Goal: Information Seeking & Learning: Compare options

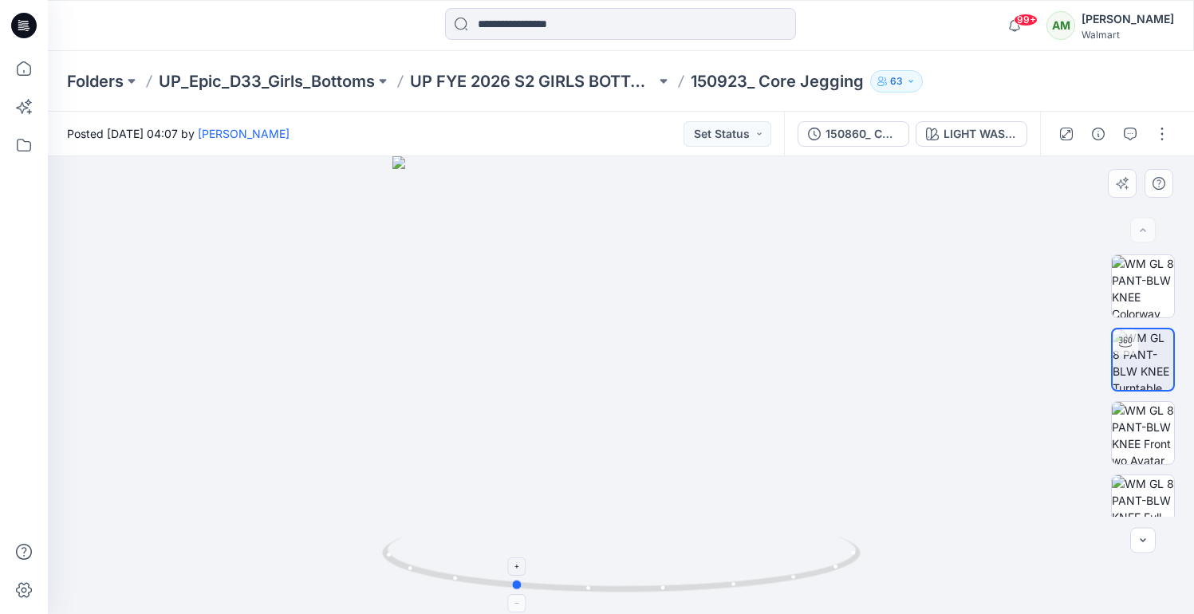
drag, startPoint x: 645, startPoint y: 588, endPoint x: 537, endPoint y: 586, distance: 107.7
click at [537, 586] on icon at bounding box center [623, 567] width 483 height 60
drag, startPoint x: 624, startPoint y: 596, endPoint x: 658, endPoint y: 594, distance: 34.3
click at [658, 594] on icon at bounding box center [623, 567] width 483 height 60
drag, startPoint x: 681, startPoint y: 587, endPoint x: 533, endPoint y: 581, distance: 147.7
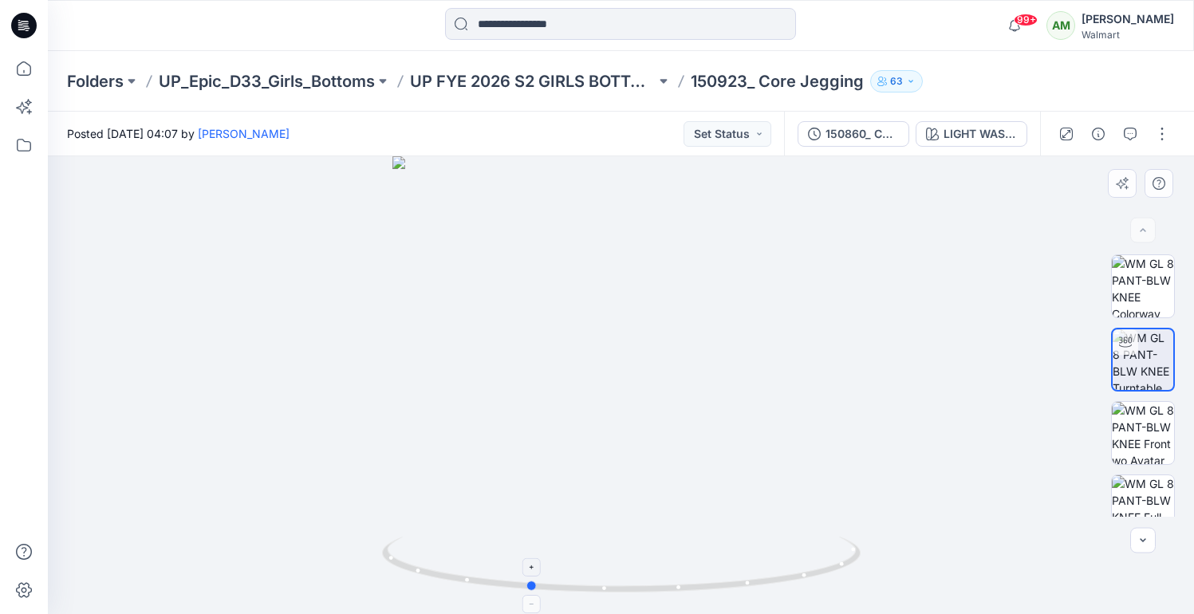
drag, startPoint x: 610, startPoint y: 585, endPoint x: 755, endPoint y: 579, distance: 144.5
click at [755, 579] on icon at bounding box center [623, 567] width 483 height 60
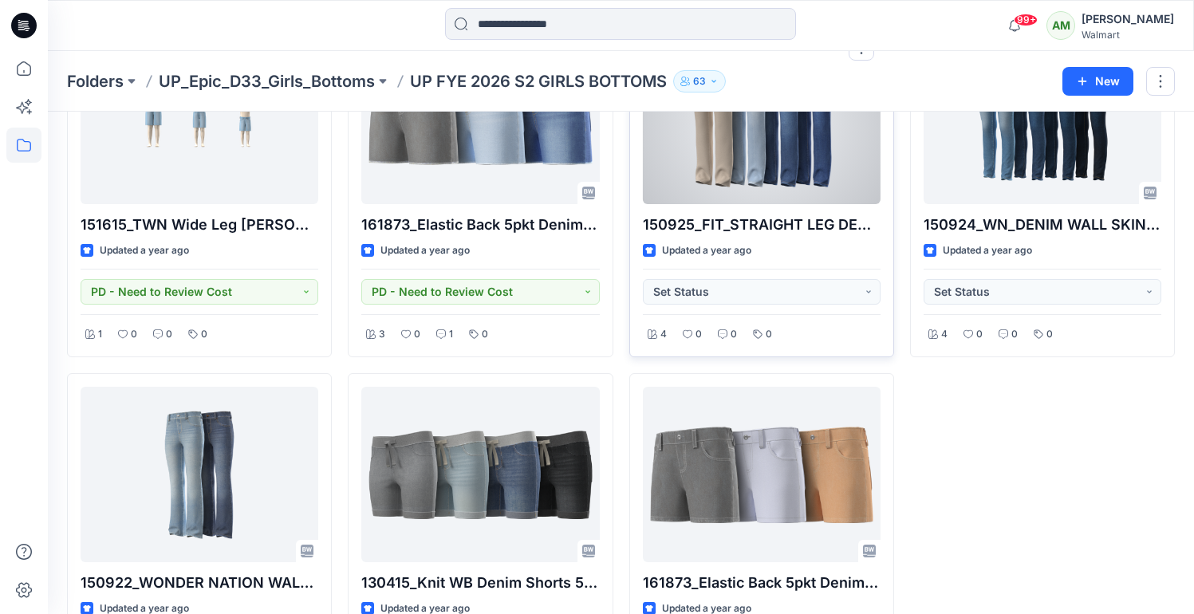
scroll to position [516, 0]
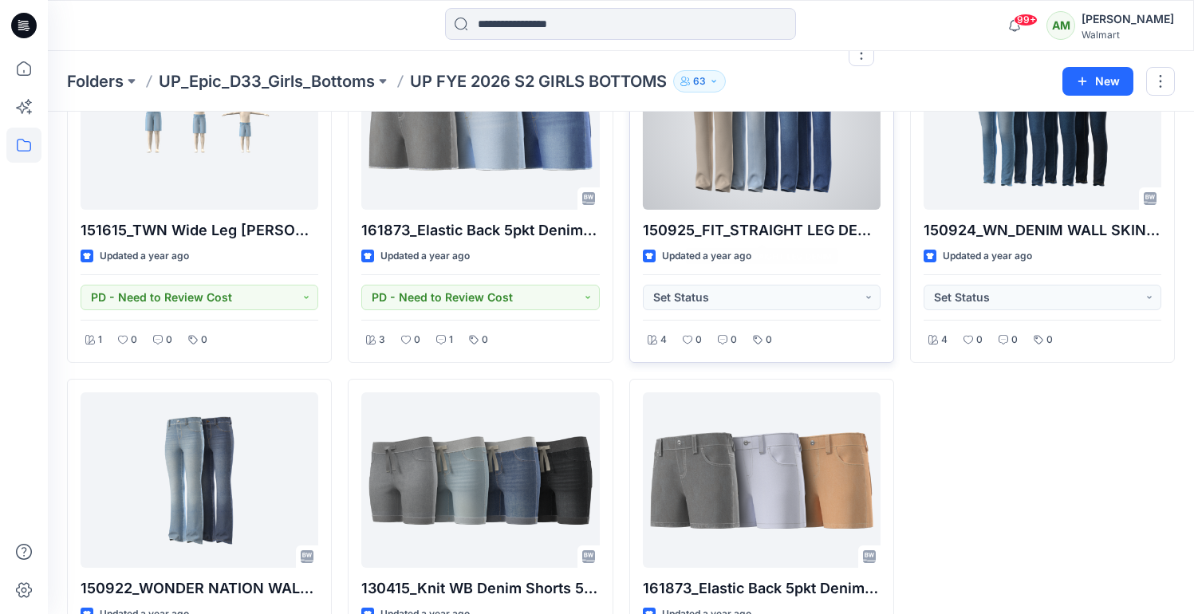
click at [787, 184] on div at bounding box center [762, 122] width 238 height 176
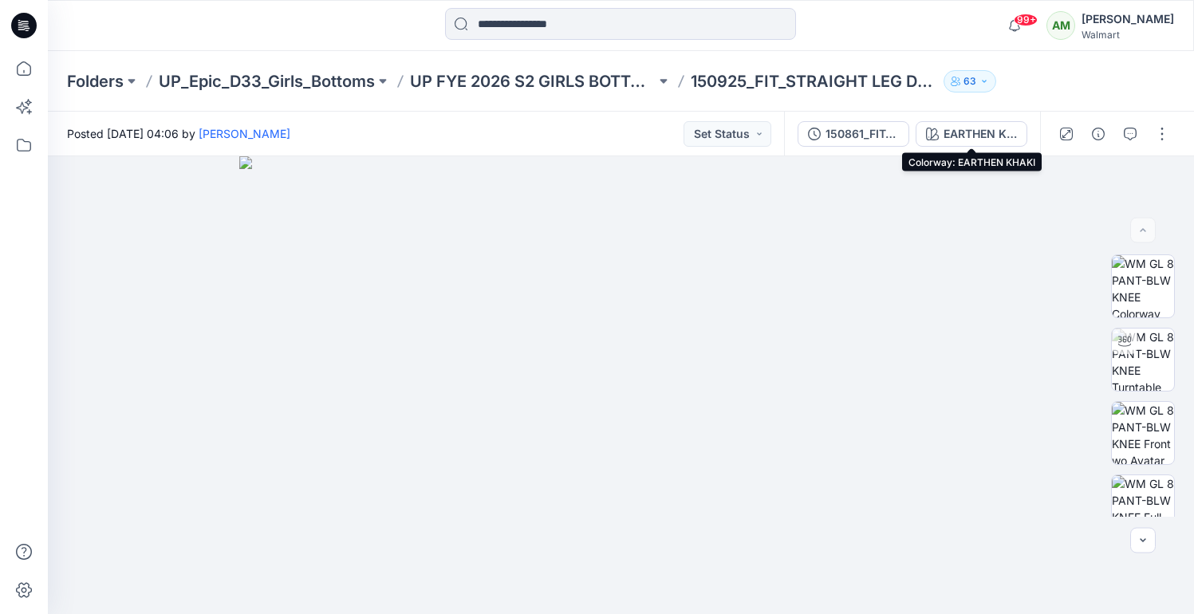
click at [959, 120] on div "150861_FIT_STRAIGHT LEG DENIM-Styling EARTHEN KHAKI" at bounding box center [912, 134] width 256 height 45
click at [958, 132] on div "EARTHEN KHAKI" at bounding box center [980, 134] width 73 height 18
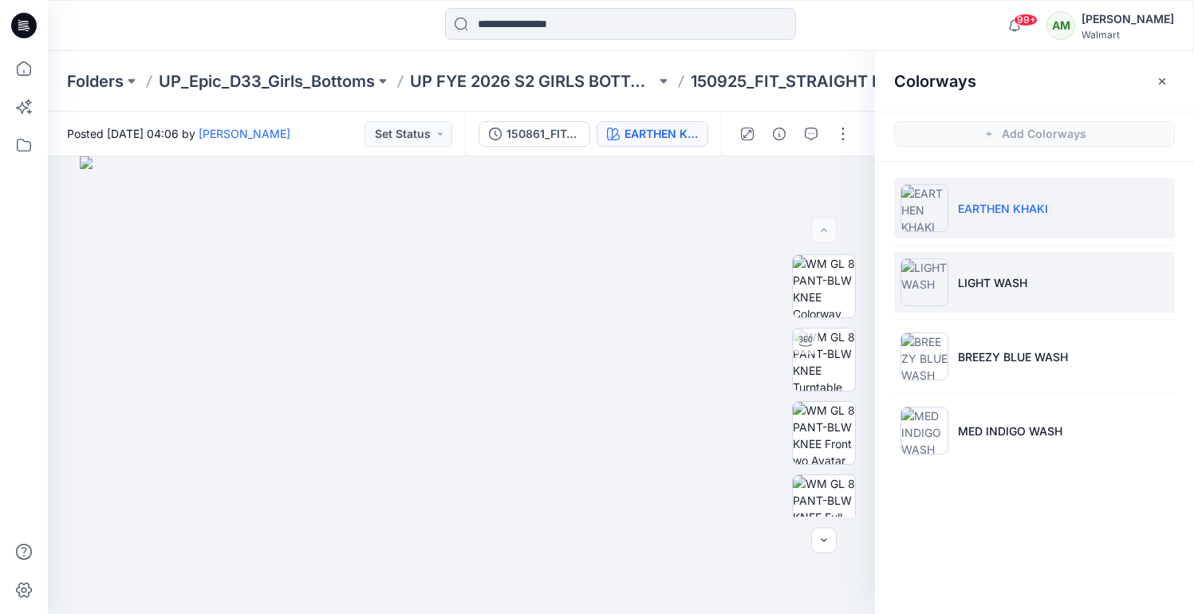
click at [997, 287] on p "LIGHT WASH" at bounding box center [992, 282] width 69 height 17
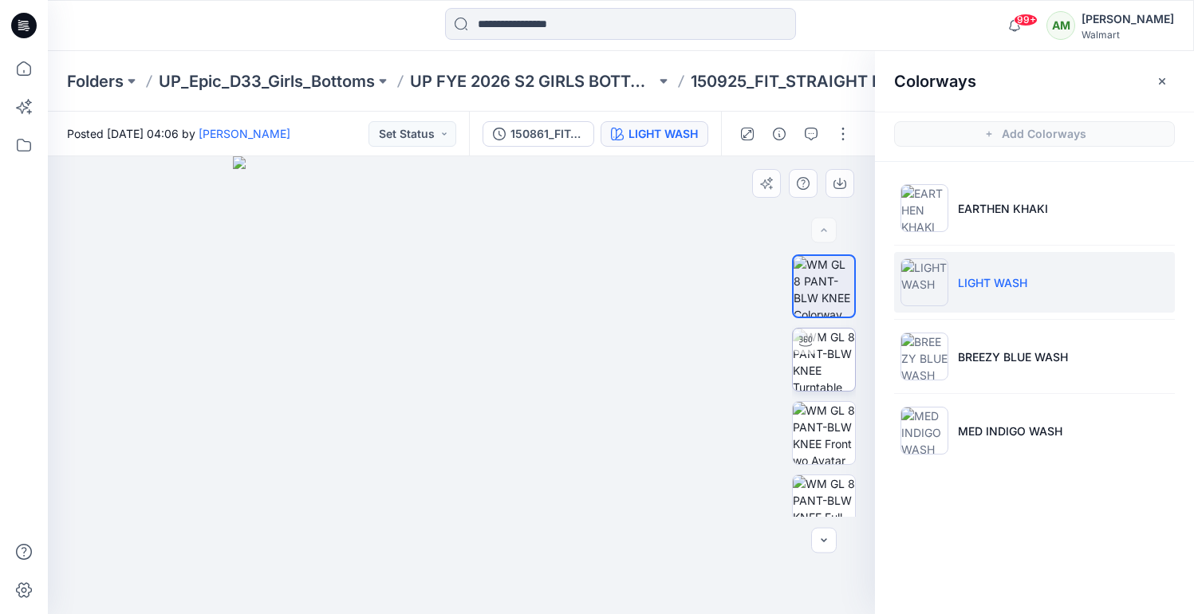
click at [844, 335] on img at bounding box center [824, 360] width 62 height 62
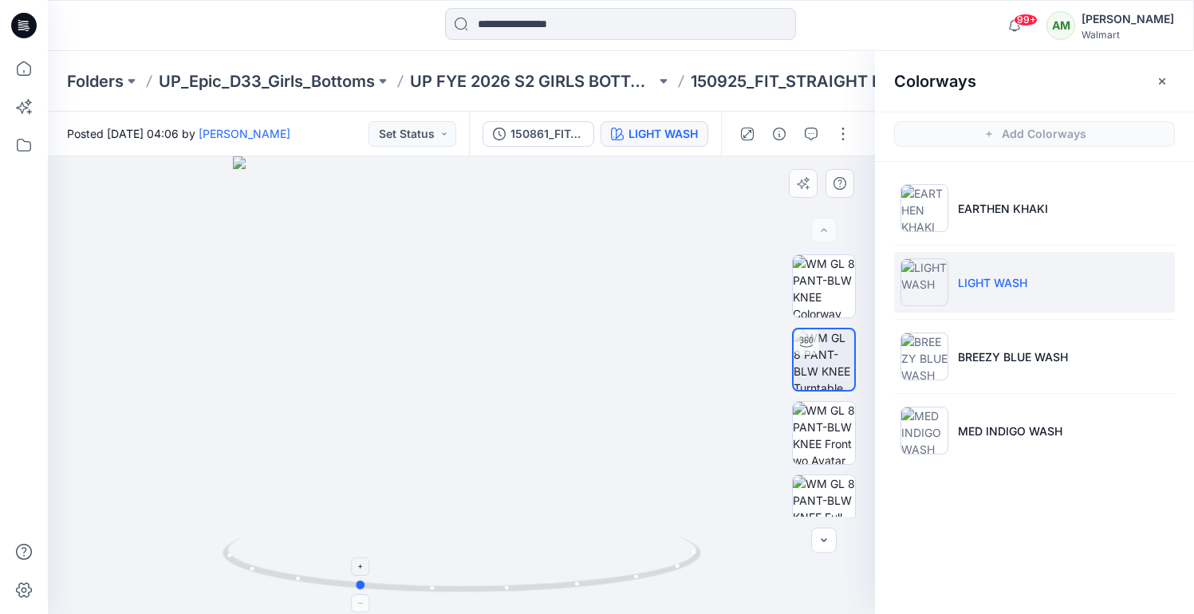
drag, startPoint x: 479, startPoint y: 589, endPoint x: 374, endPoint y: 586, distance: 104.5
click at [374, 586] on icon at bounding box center [464, 567] width 483 height 60
drag, startPoint x: 506, startPoint y: 581, endPoint x: 389, endPoint y: 582, distance: 117.3
click at [389, 582] on icon at bounding box center [464, 567] width 483 height 60
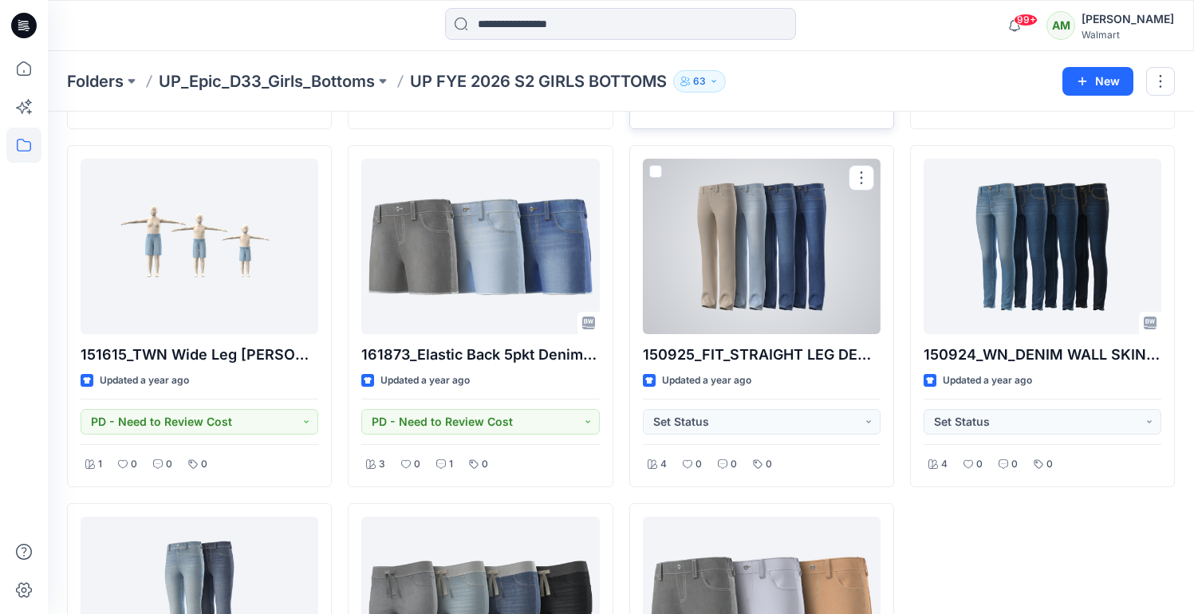
scroll to position [393, 0]
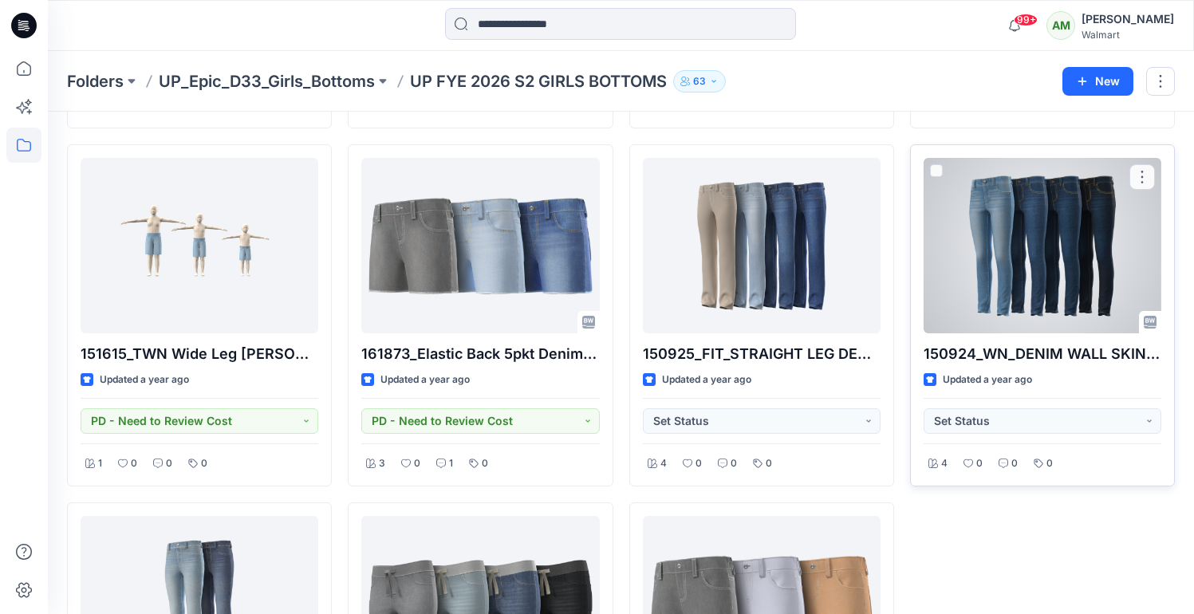
click at [1058, 259] on div at bounding box center [1043, 246] width 238 height 176
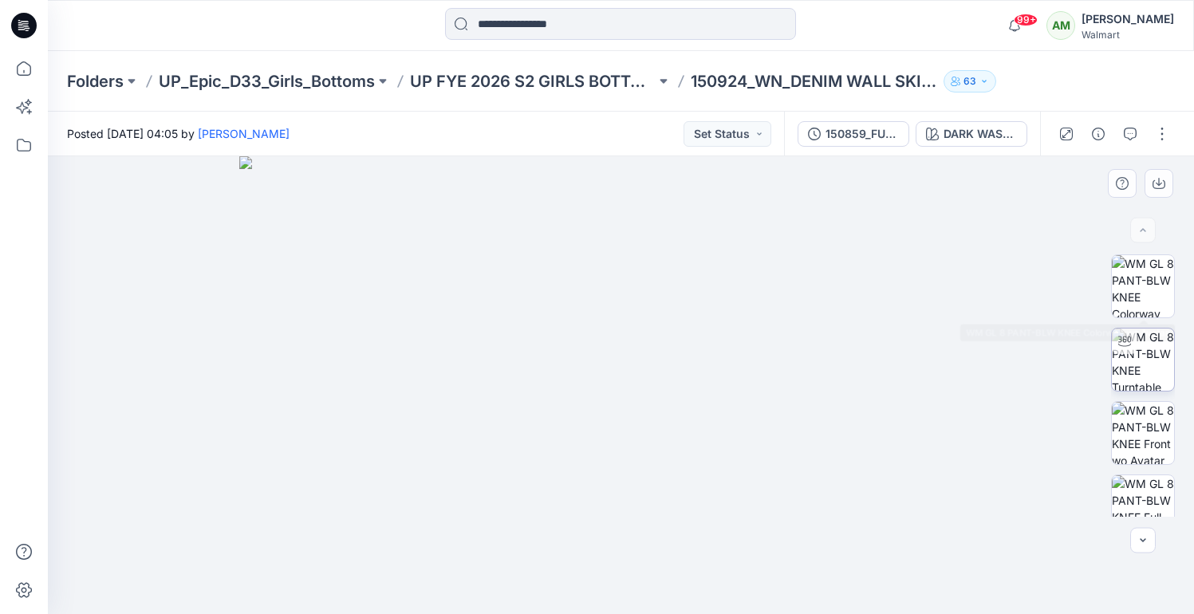
click at [1142, 350] on img at bounding box center [1143, 360] width 62 height 62
drag, startPoint x: 709, startPoint y: 582, endPoint x: 610, endPoint y: 581, distance: 98.2
click at [610, 581] on icon at bounding box center [623, 567] width 483 height 60
drag, startPoint x: 641, startPoint y: 586, endPoint x: 524, endPoint y: 575, distance: 116.9
click at [524, 575] on icon at bounding box center [623, 567] width 483 height 60
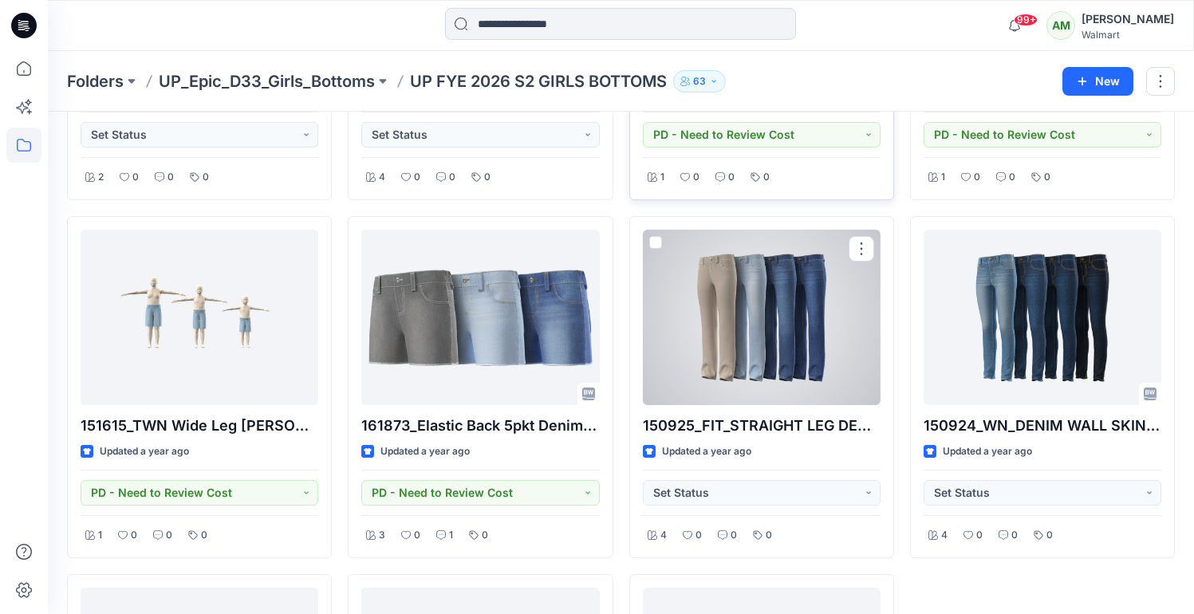
scroll to position [329, 0]
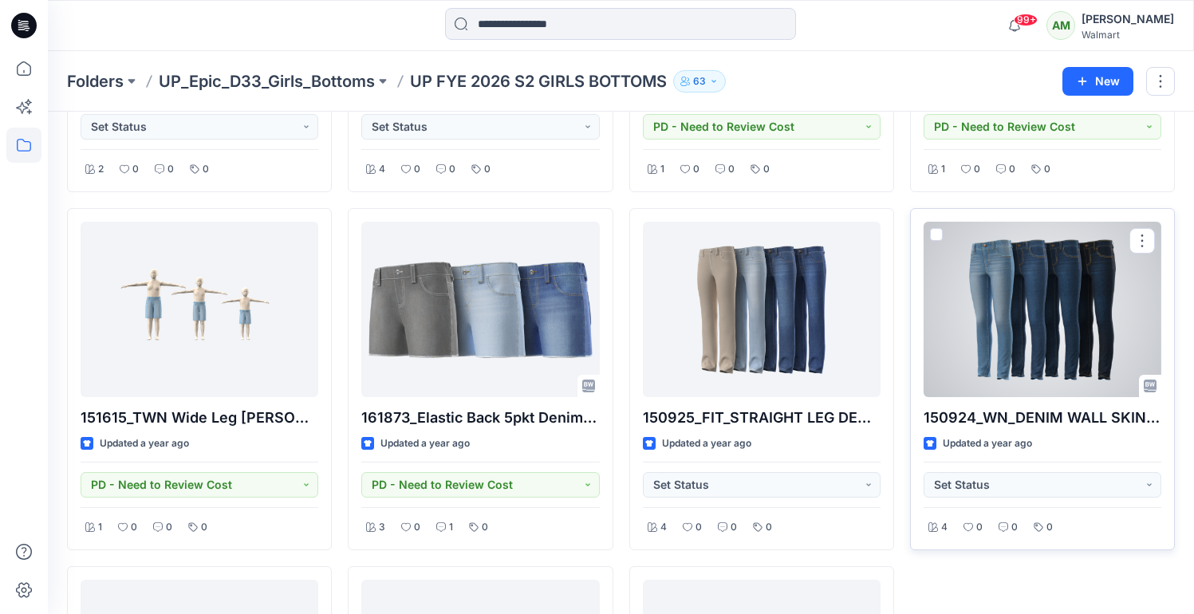
click at [1107, 336] on div at bounding box center [1043, 310] width 238 height 176
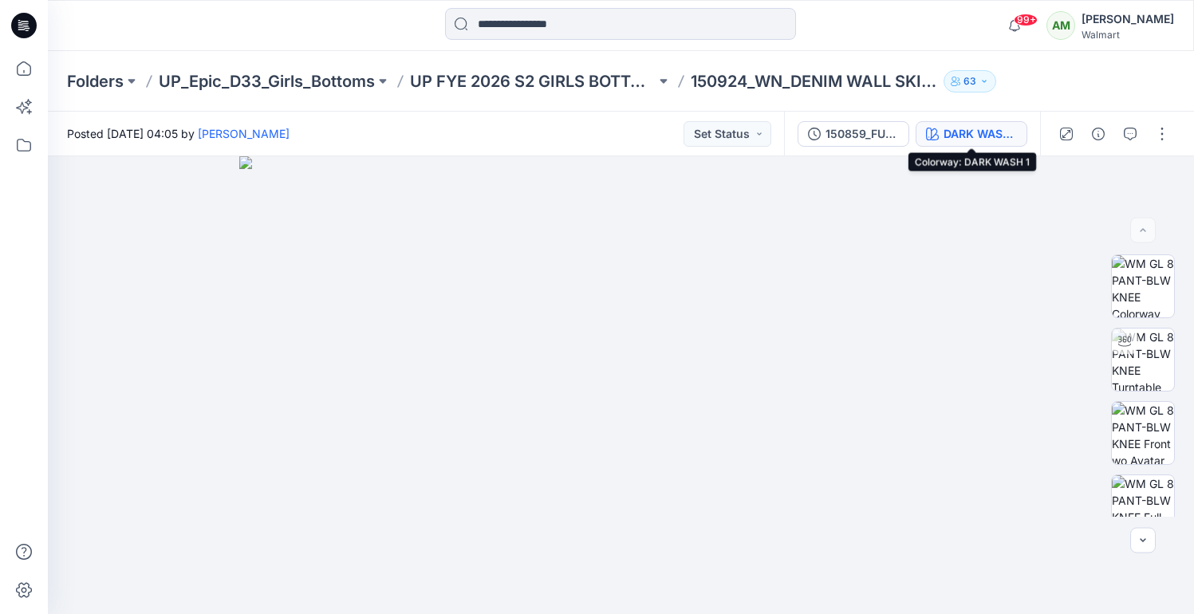
click at [989, 134] on div "DARK WASH 1" at bounding box center [980, 134] width 73 height 18
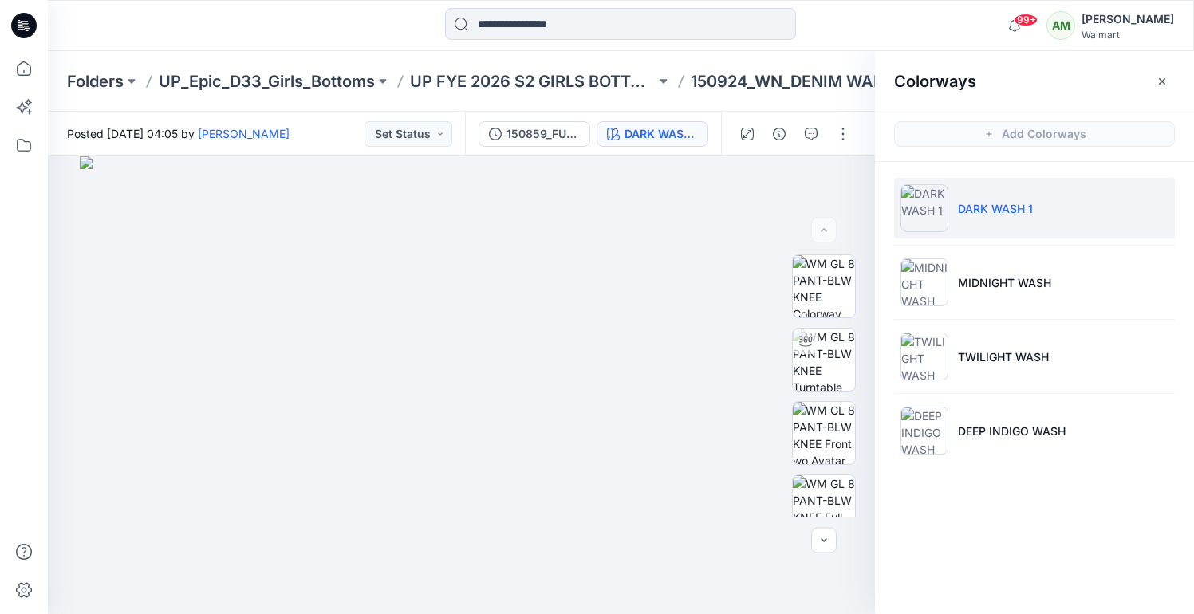
click at [1012, 209] on p "DARK WASH 1" at bounding box center [995, 208] width 75 height 17
click at [851, 345] on img at bounding box center [824, 360] width 62 height 62
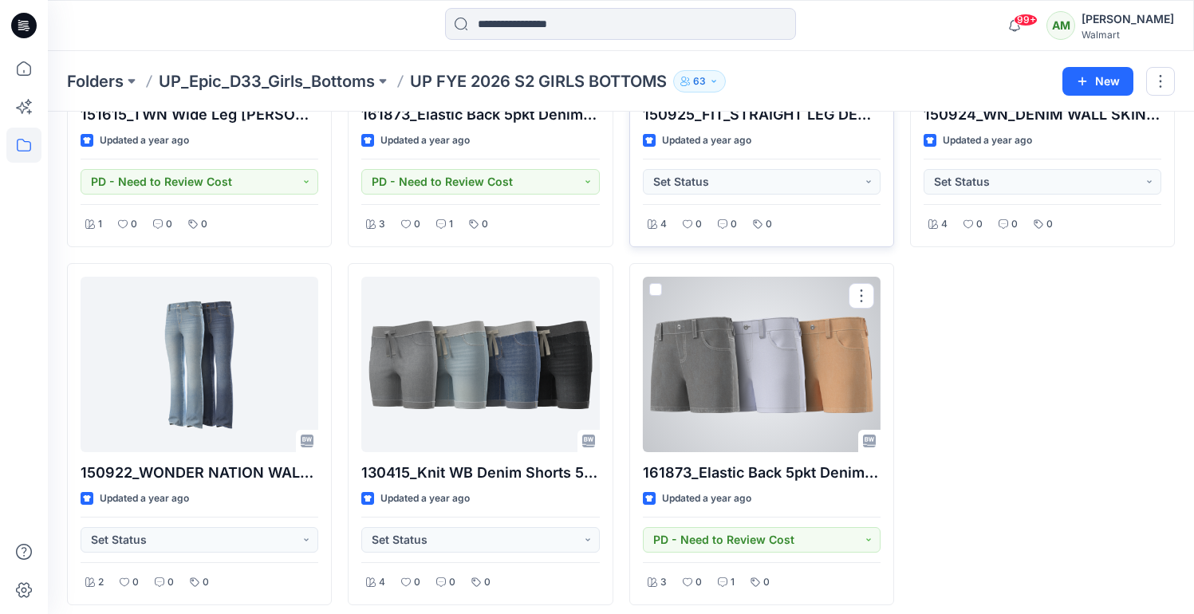
scroll to position [637, 0]
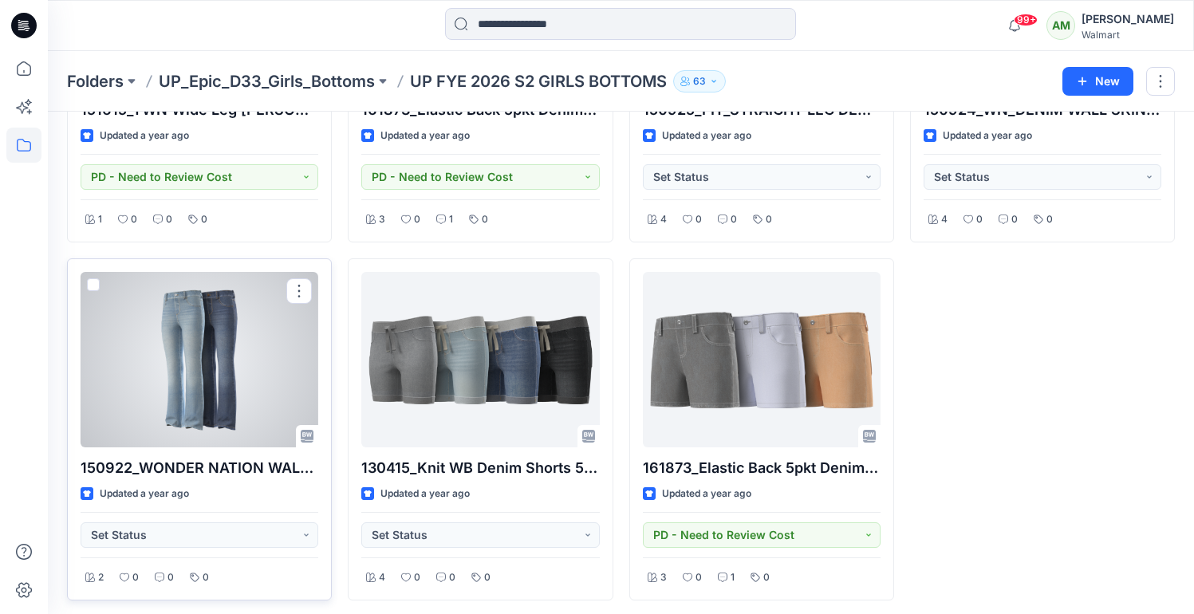
click at [228, 392] on div at bounding box center [200, 360] width 238 height 176
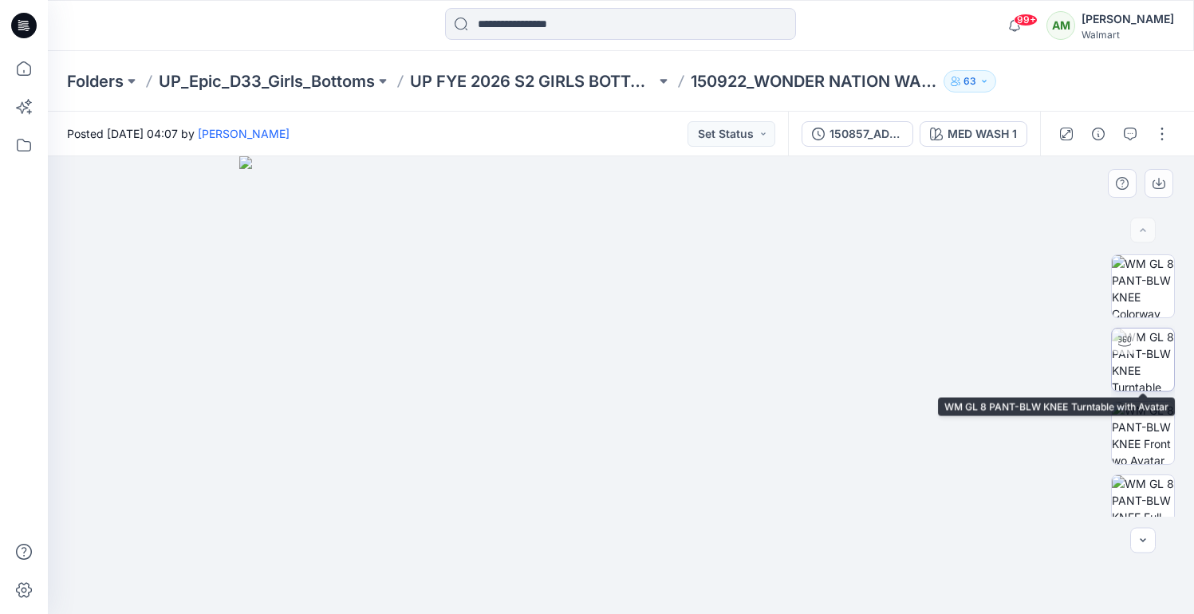
click at [1147, 359] on img at bounding box center [1143, 360] width 62 height 62
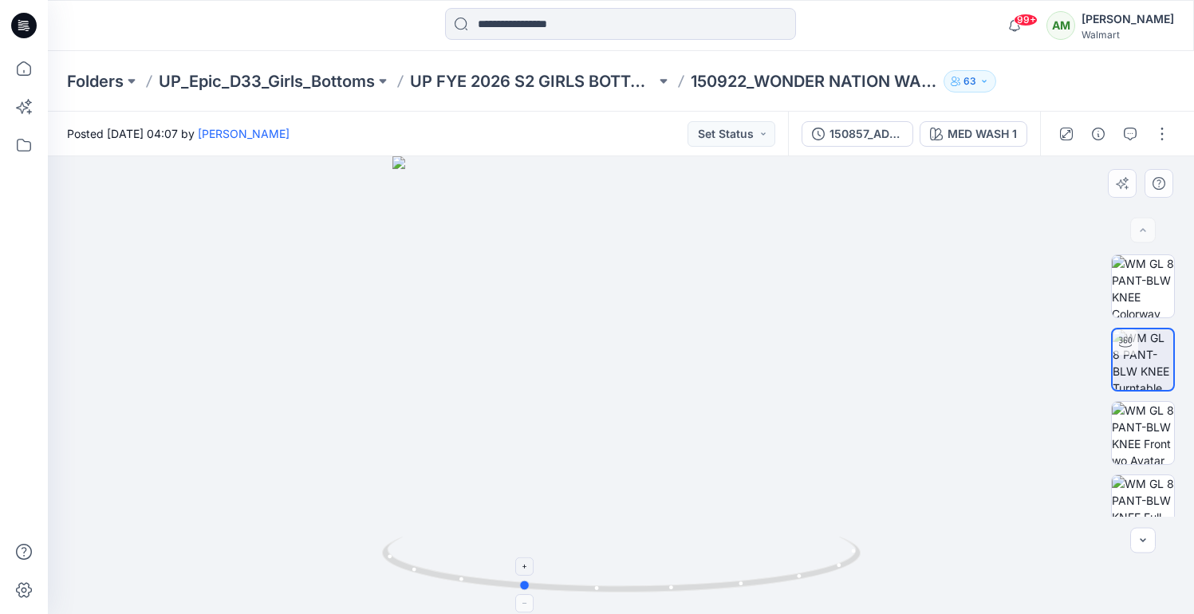
drag, startPoint x: 705, startPoint y: 592, endPoint x: 606, endPoint y: 591, distance: 99.7
click at [606, 591] on icon at bounding box center [623, 567] width 483 height 60
drag, startPoint x: 598, startPoint y: 587, endPoint x: 495, endPoint y: 581, distance: 103.1
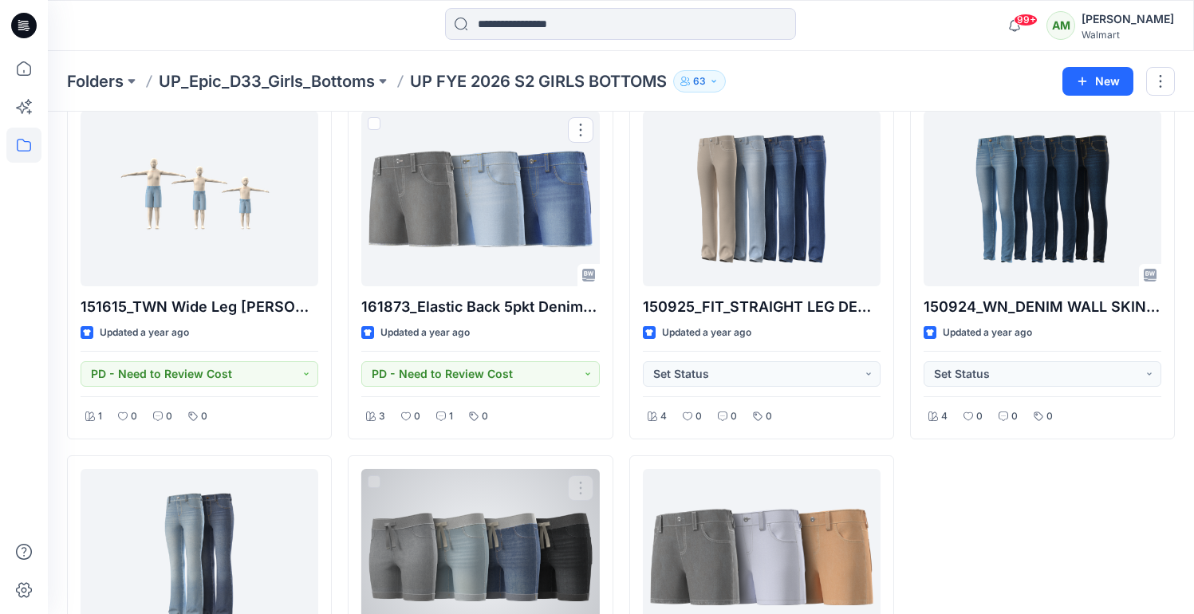
scroll to position [642, 0]
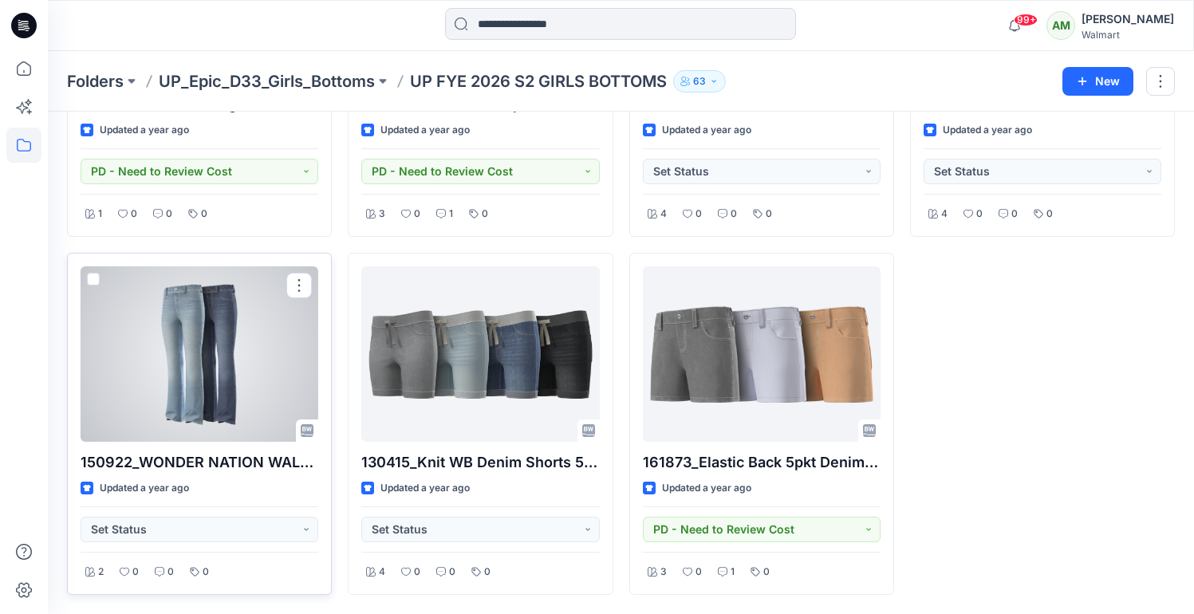
click at [211, 363] on div at bounding box center [200, 354] width 238 height 176
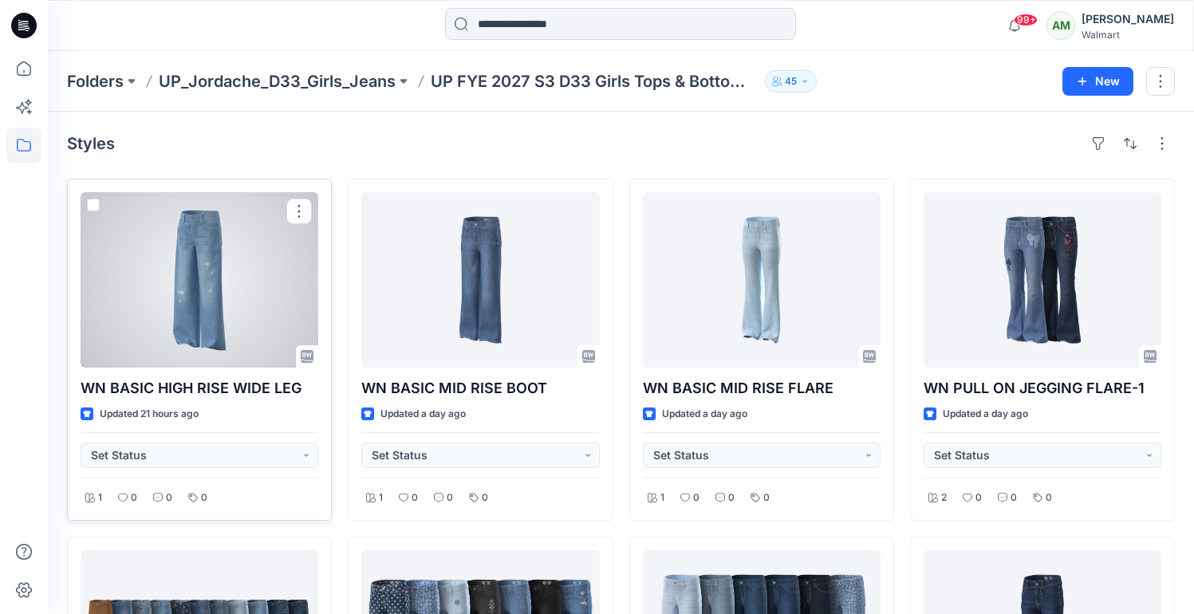
click at [222, 320] on div at bounding box center [200, 280] width 238 height 176
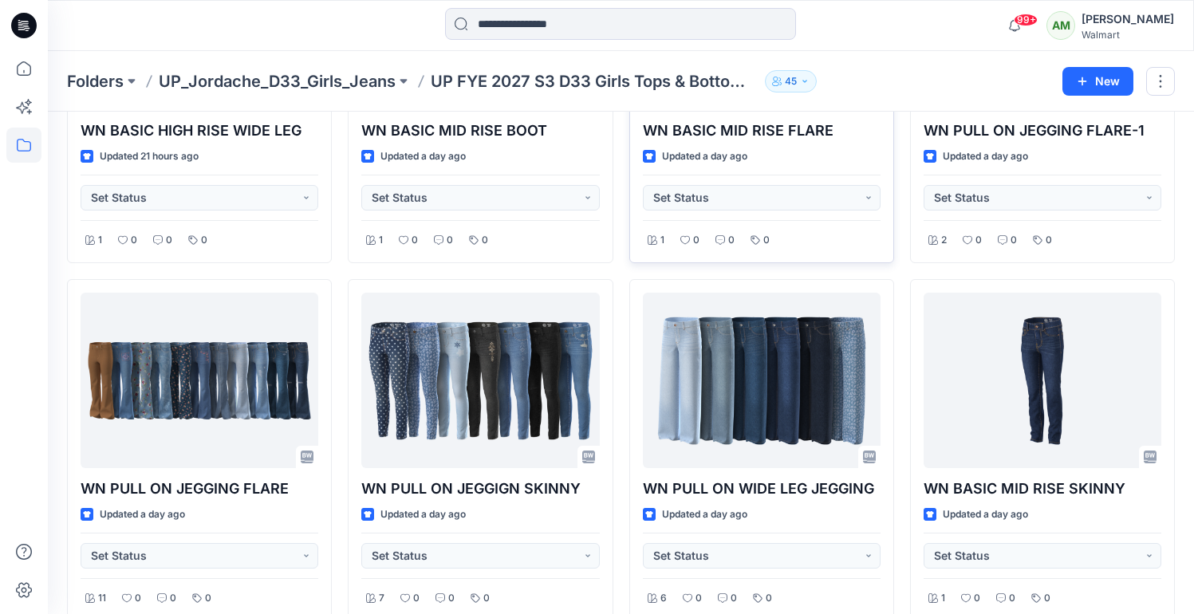
scroll to position [264, 0]
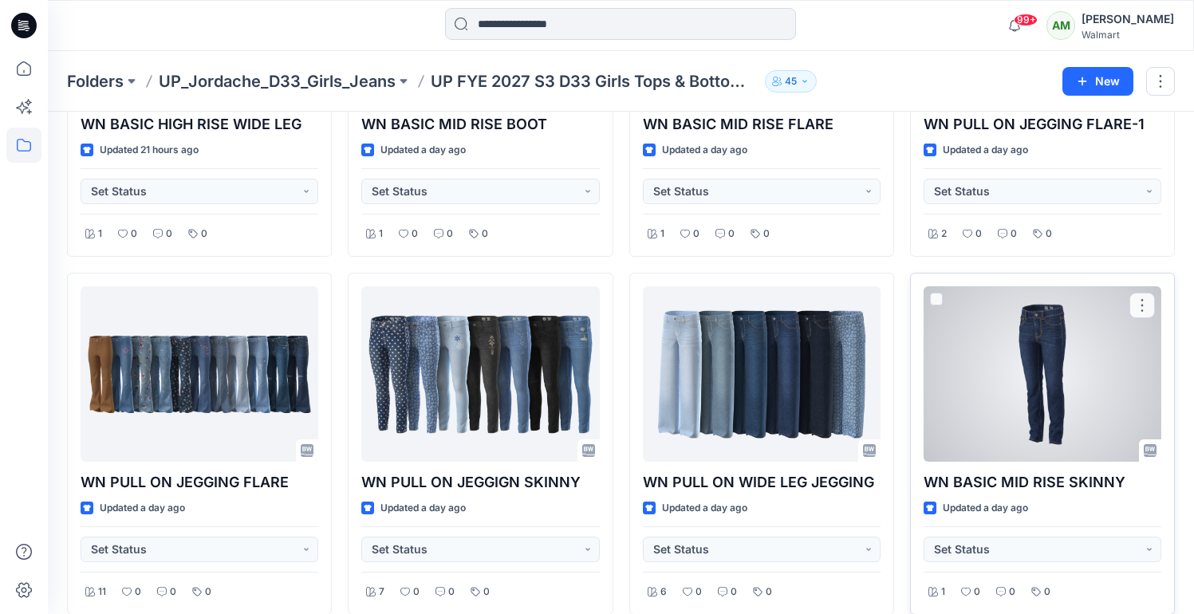
click at [1061, 375] on div at bounding box center [1043, 374] width 238 height 176
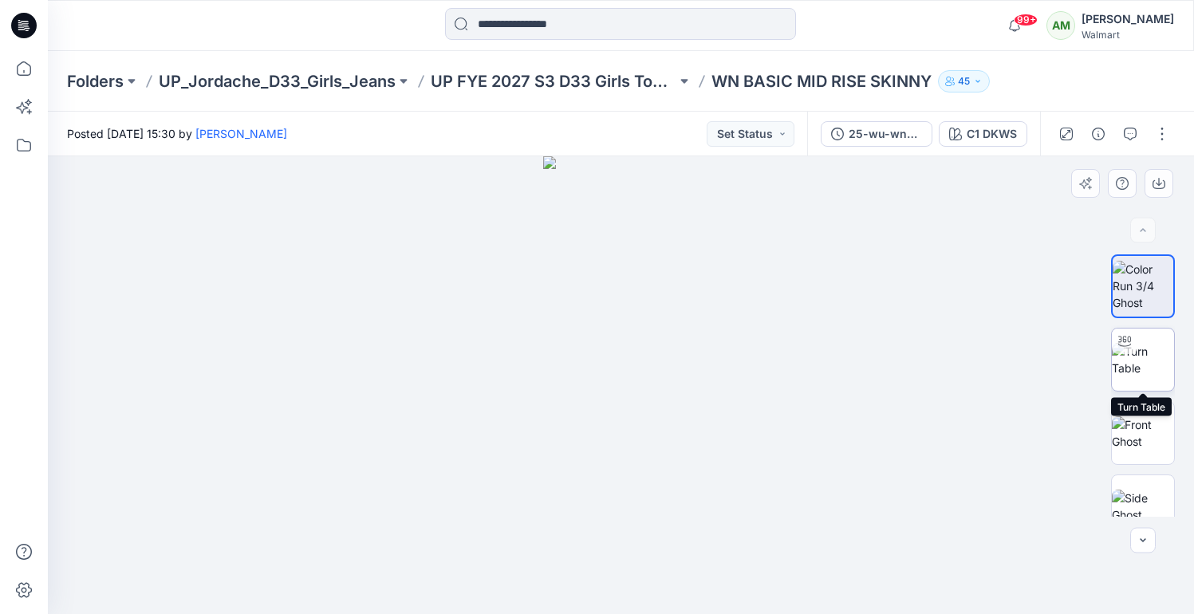
click at [1147, 364] on img at bounding box center [1143, 360] width 62 height 34
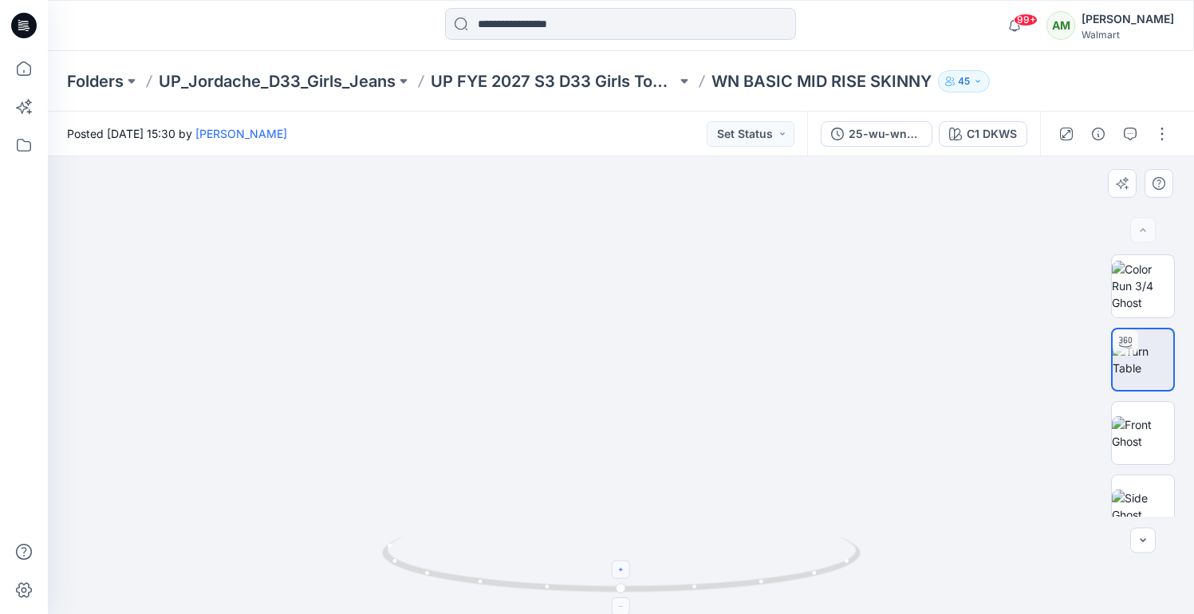
click at [622, 574] on div at bounding box center [621, 570] width 18 height 18
drag, startPoint x: 634, startPoint y: 547, endPoint x: 635, endPoint y: 380, distance: 166.8
click at [635, 380] on div at bounding box center [621, 385] width 1147 height 458
drag, startPoint x: 615, startPoint y: 482, endPoint x: 629, endPoint y: 340, distance: 142.7
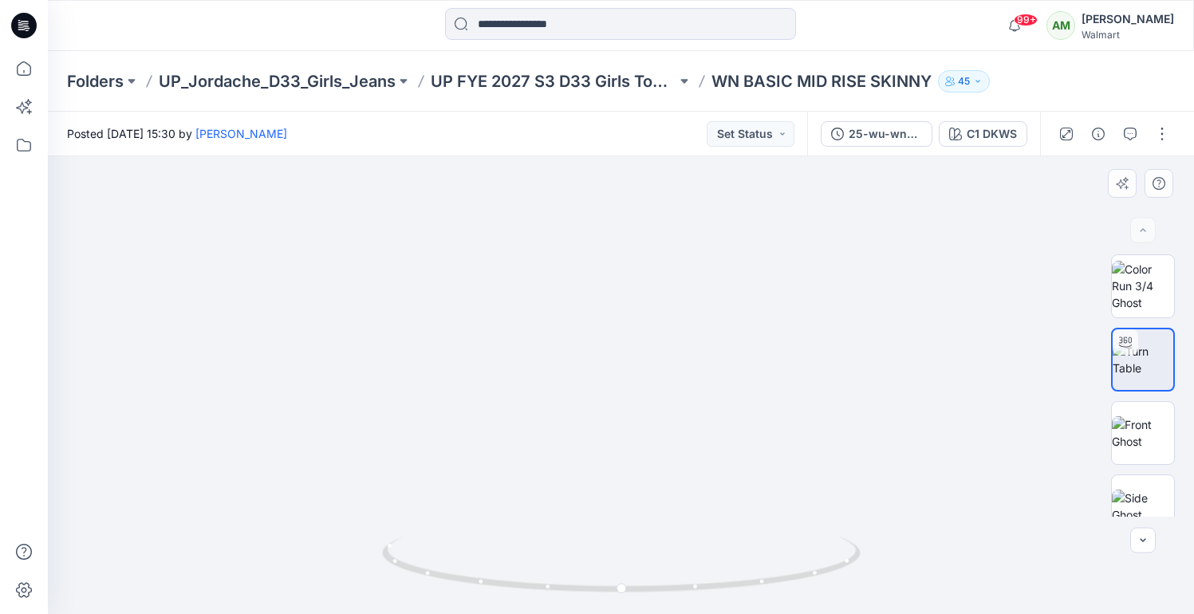
click at [629, 340] on img at bounding box center [622, 271] width 688 height 688
click at [620, 569] on icon at bounding box center [623, 571] width 10 height 10
click at [621, 602] on icon at bounding box center [623, 607] width 10 height 10
drag, startPoint x: 684, startPoint y: 589, endPoint x: 575, endPoint y: 580, distance: 108.9
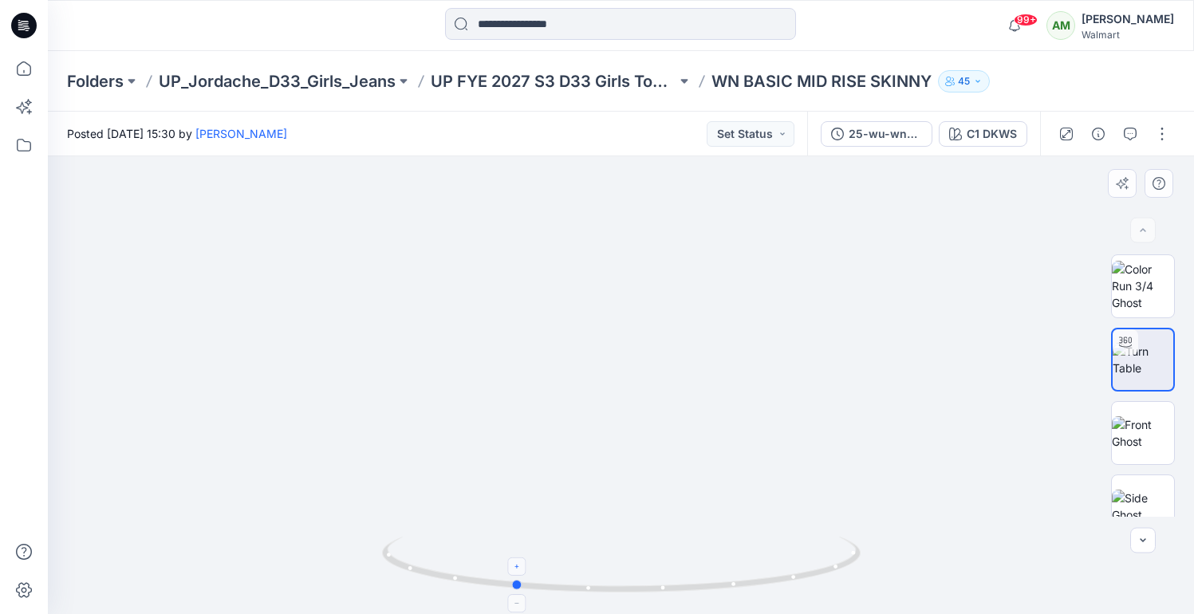
click at [575, 580] on icon at bounding box center [623, 567] width 483 height 60
drag, startPoint x: 630, startPoint y: 590, endPoint x: 509, endPoint y: 577, distance: 121.9
click at [509, 577] on icon at bounding box center [623, 567] width 483 height 60
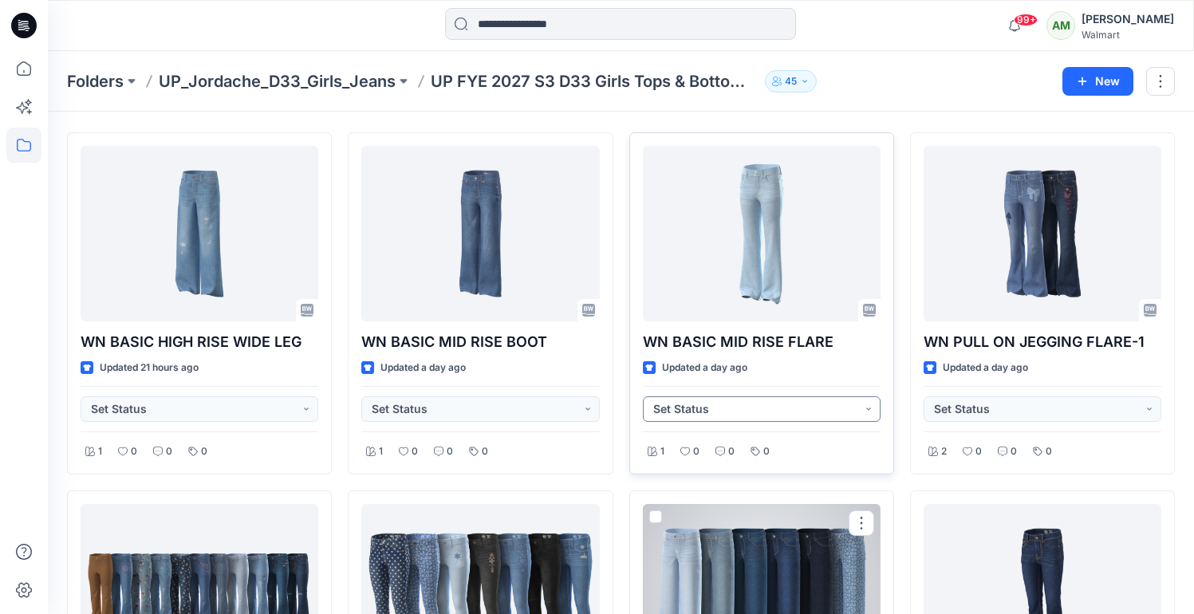
scroll to position [45, 0]
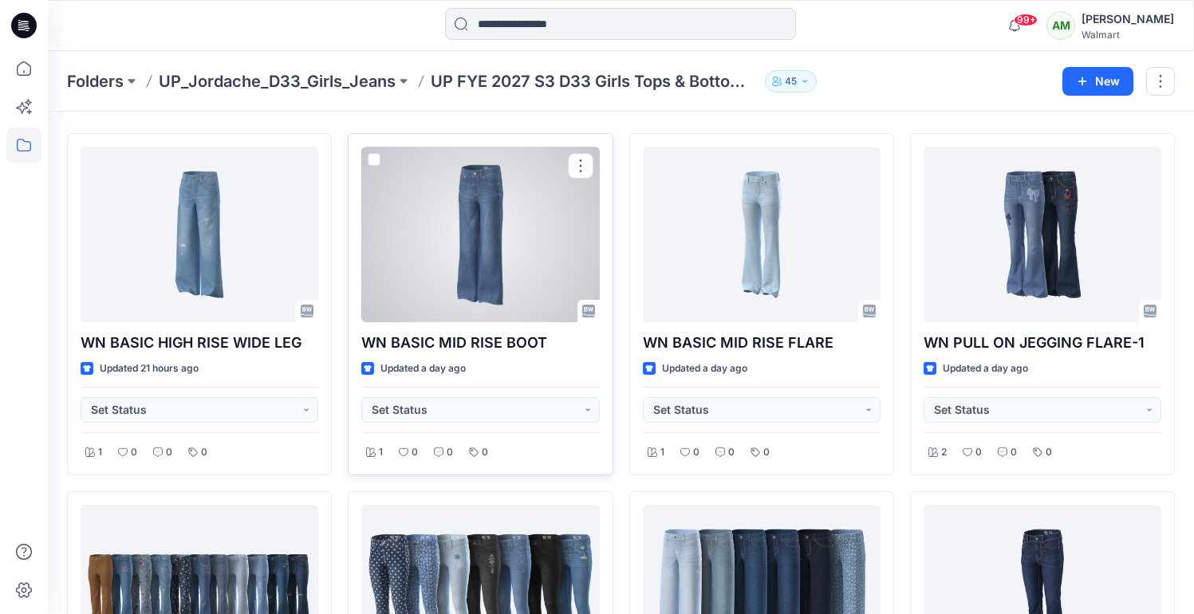
click at [478, 255] on div at bounding box center [480, 235] width 238 height 176
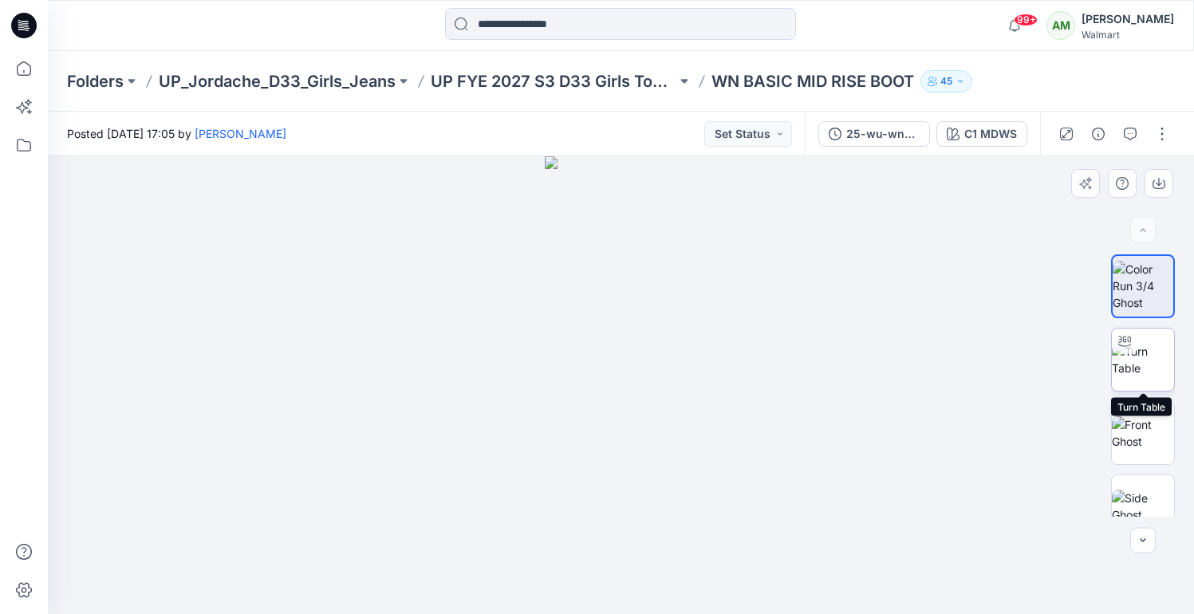
click at [1148, 360] on img at bounding box center [1143, 360] width 62 height 34
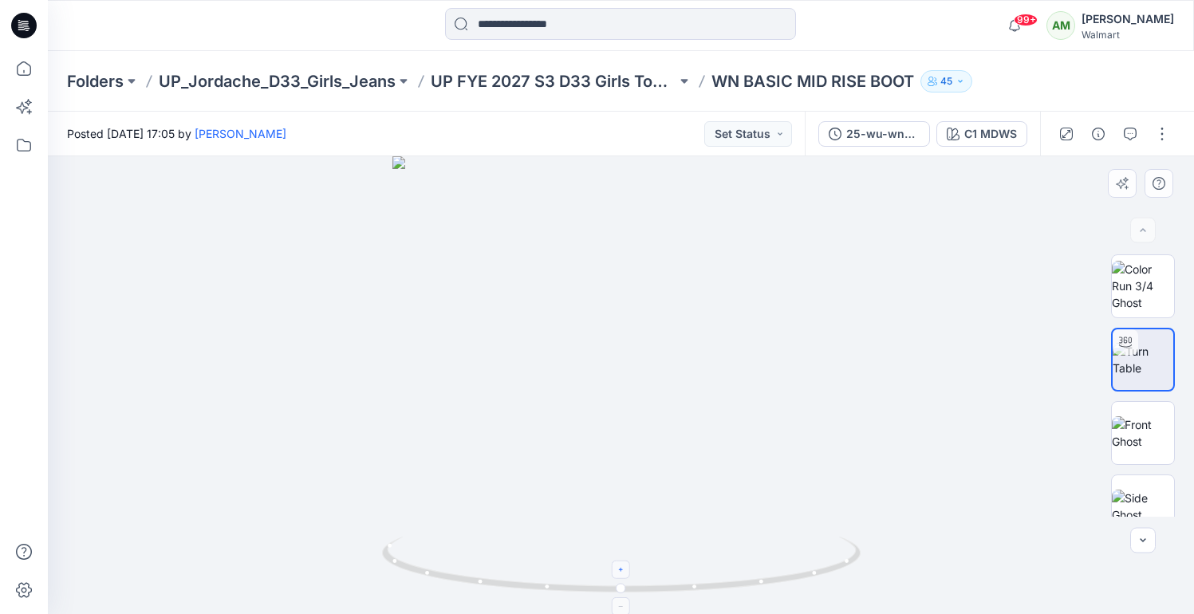
click at [620, 568] on icon at bounding box center [622, 571] width 10 height 10
drag, startPoint x: 657, startPoint y: 519, endPoint x: 658, endPoint y: 324, distance: 194.7
click at [658, 324] on img at bounding box center [621, 242] width 744 height 744
click at [619, 570] on icon at bounding box center [622, 571] width 10 height 10
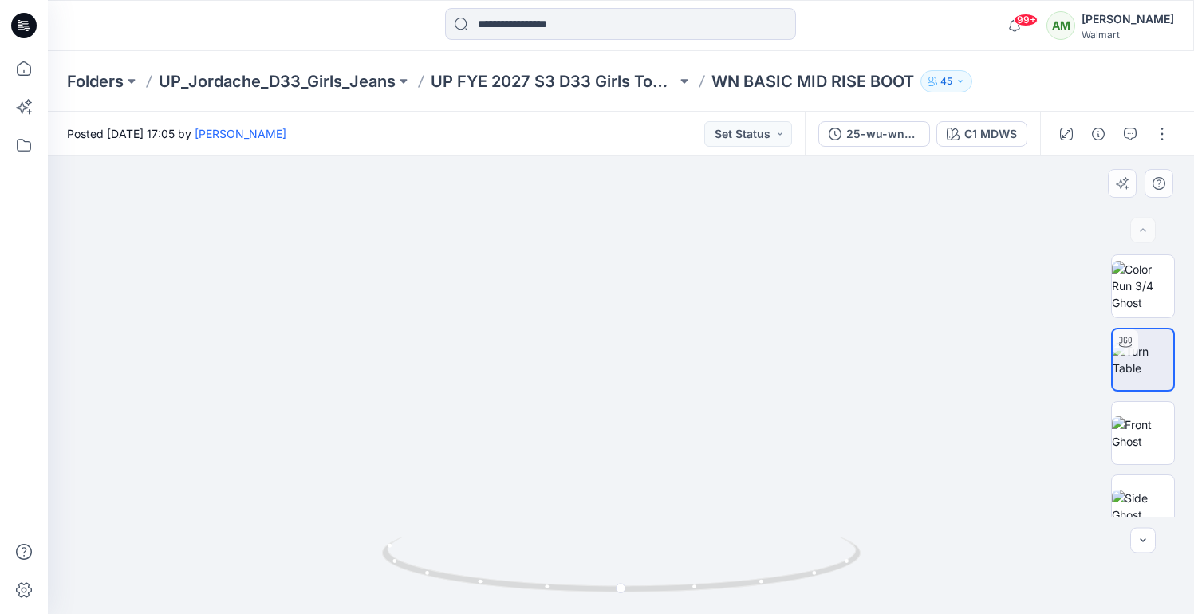
drag, startPoint x: 652, startPoint y: 487, endPoint x: 657, endPoint y: 458, distance: 30.0
click at [657, 458] on img at bounding box center [620, 184] width 859 height 859
click at [618, 577] on div at bounding box center [621, 570] width 18 height 18
click at [623, 602] on div at bounding box center [621, 607] width 18 height 18
click at [626, 578] on div at bounding box center [621, 570] width 18 height 18
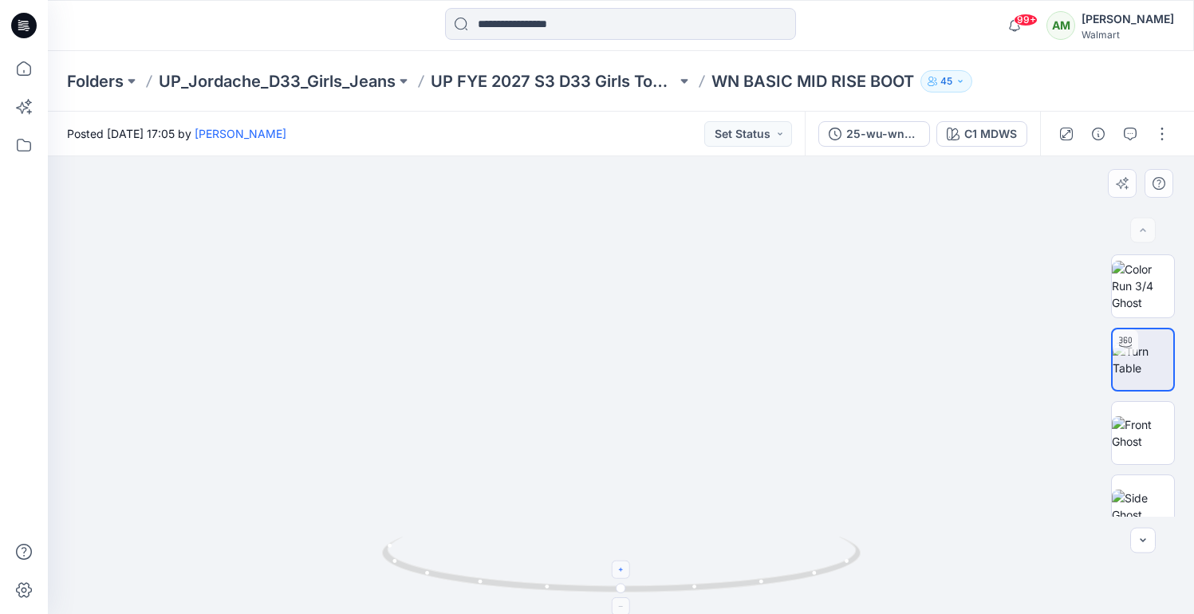
click at [620, 605] on icon at bounding box center [622, 607] width 10 height 10
drag, startPoint x: 694, startPoint y: 592, endPoint x: 595, endPoint y: 592, distance: 98.9
click at [595, 592] on icon at bounding box center [623, 567] width 483 height 60
drag, startPoint x: 609, startPoint y: 590, endPoint x: 499, endPoint y: 581, distance: 109.7
click at [499, 581] on icon at bounding box center [623, 567] width 483 height 60
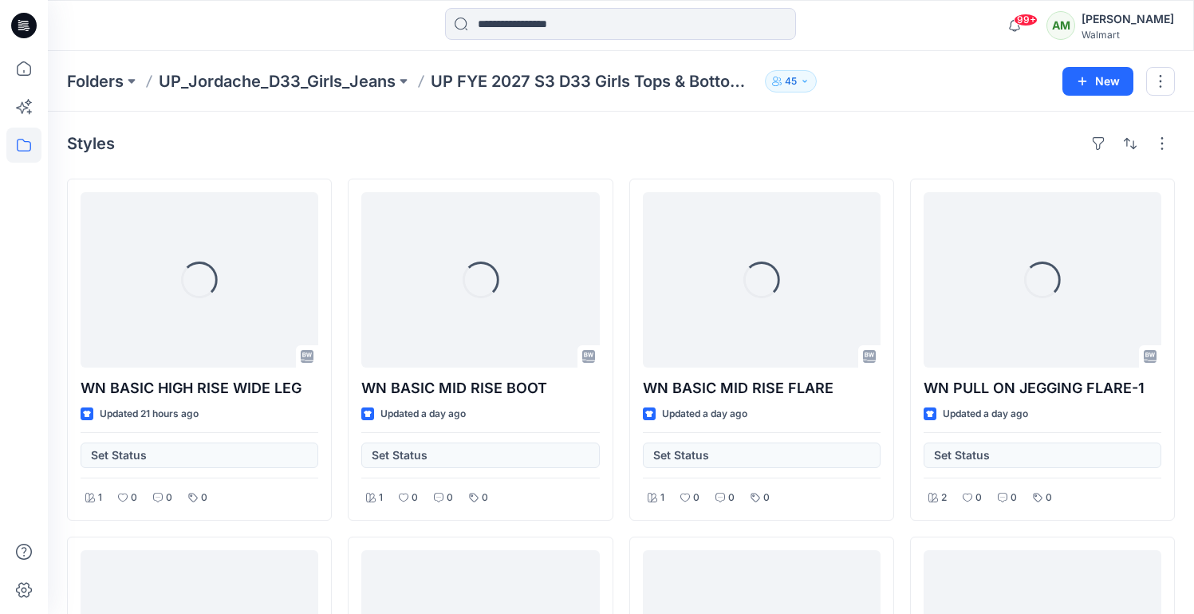
scroll to position [45, 0]
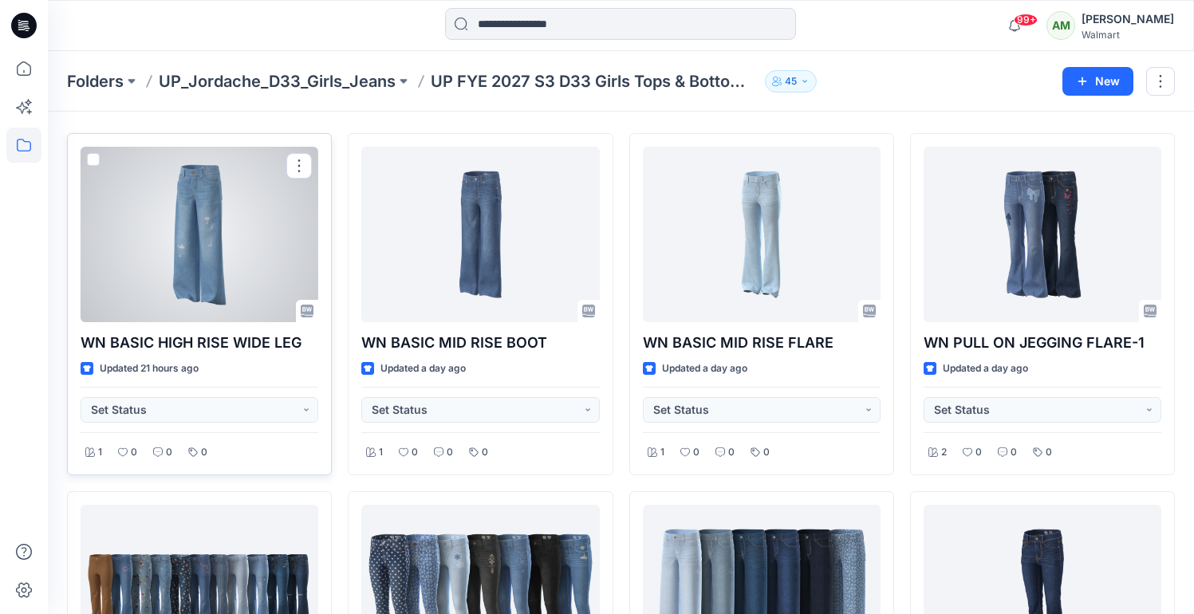
click at [222, 227] on div at bounding box center [200, 235] width 238 height 176
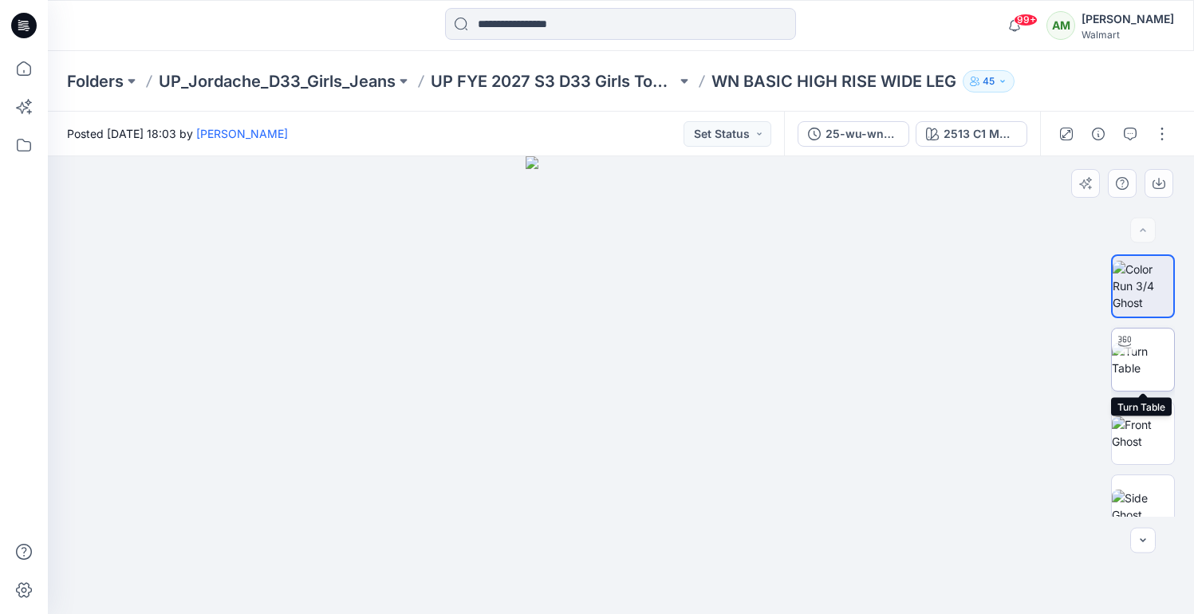
click at [1156, 370] on img at bounding box center [1143, 360] width 62 height 34
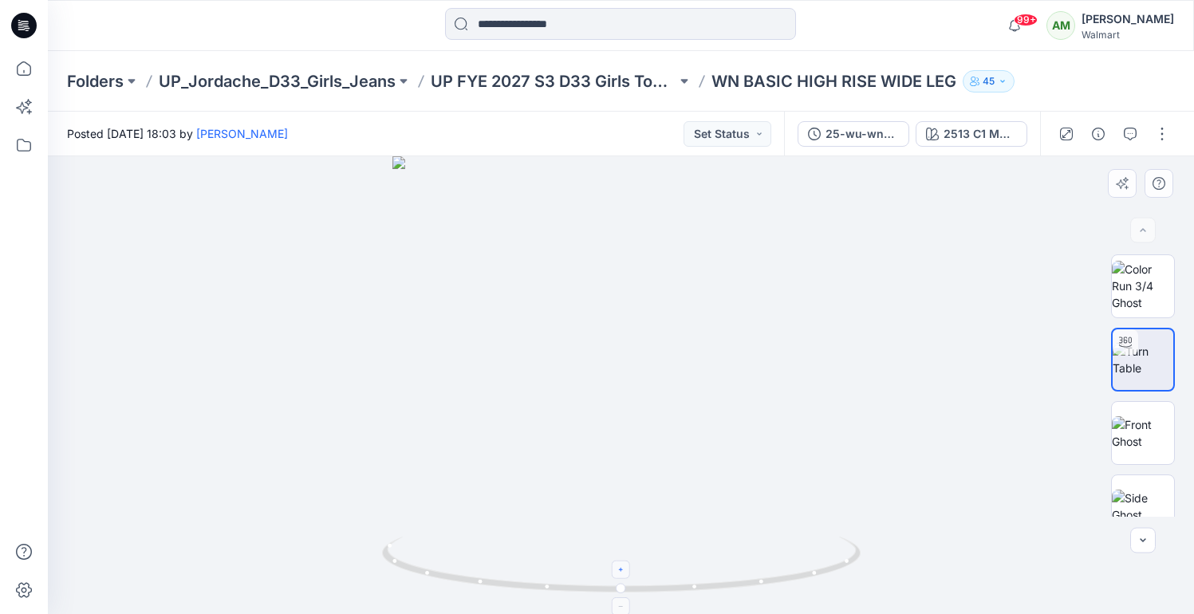
click at [617, 571] on icon at bounding box center [622, 571] width 10 height 10
drag, startPoint x: 661, startPoint y: 490, endPoint x: 649, endPoint y: 361, distance: 129.7
click at [649, 361] on img at bounding box center [621, 235] width 802 height 759
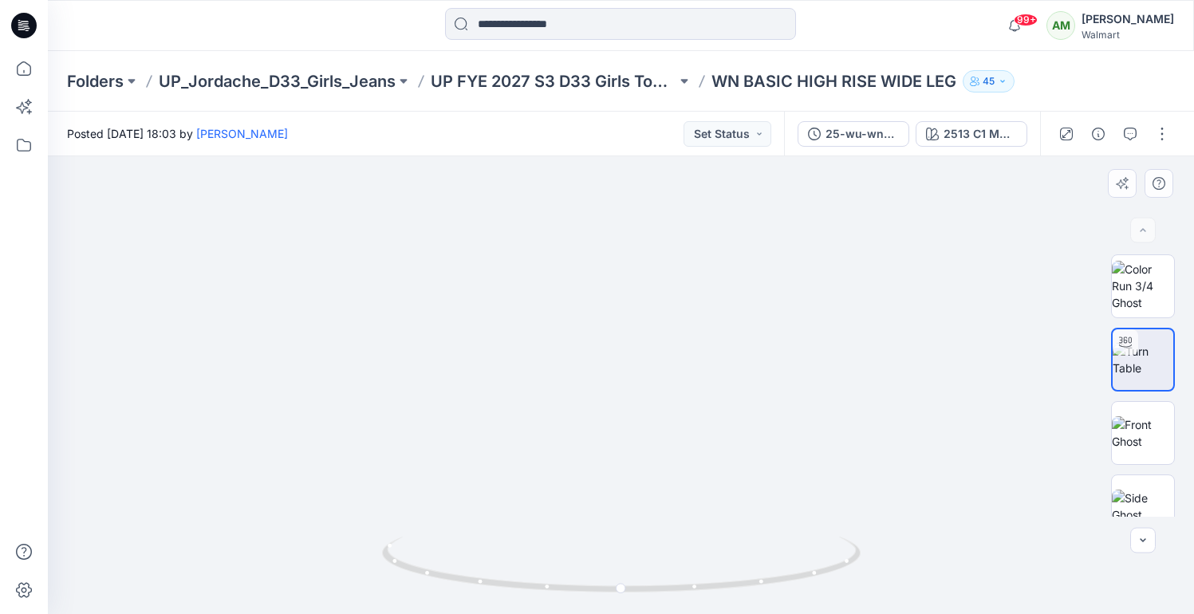
drag, startPoint x: 649, startPoint y: 361, endPoint x: 649, endPoint y: 293, distance: 67.8
click at [649, 293] on img at bounding box center [621, 214] width 802 height 802
drag, startPoint x: 619, startPoint y: 590, endPoint x: 514, endPoint y: 570, distance: 107.0
click at [514, 570] on icon at bounding box center [623, 567] width 483 height 60
drag, startPoint x: 534, startPoint y: 592, endPoint x: 410, endPoint y: 567, distance: 126.1
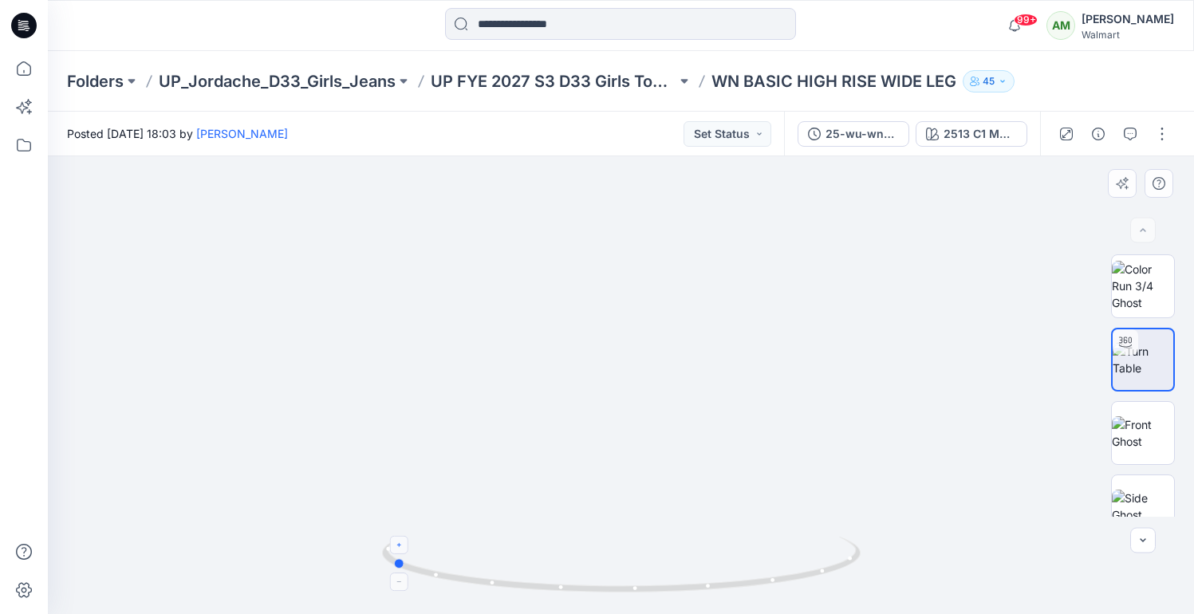
click at [410, 567] on icon at bounding box center [623, 567] width 483 height 60
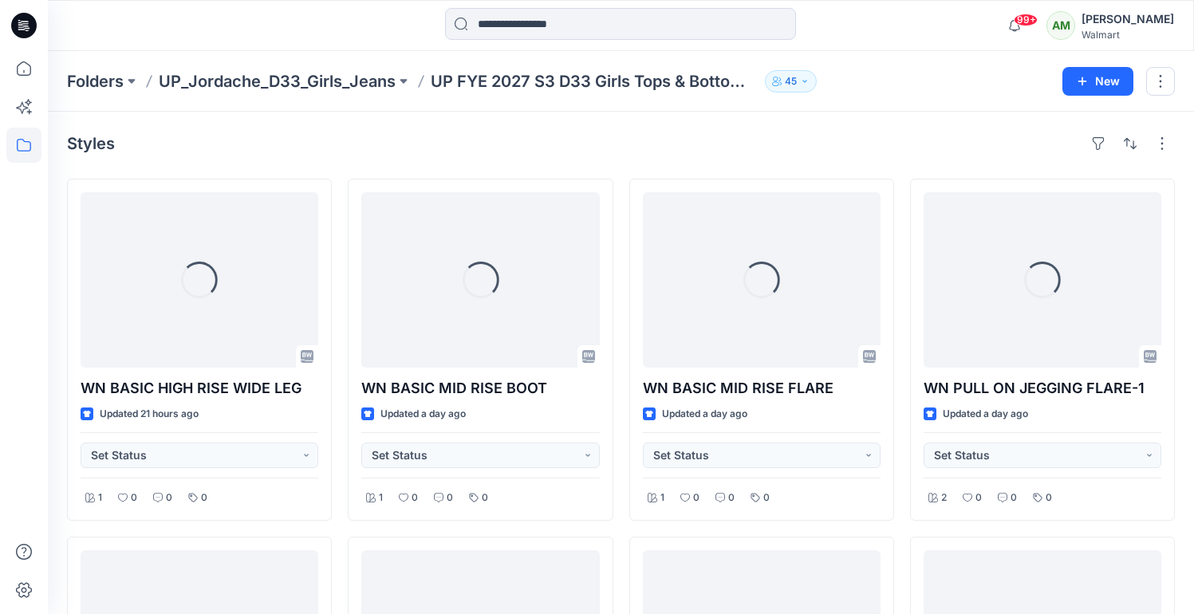
scroll to position [45, 0]
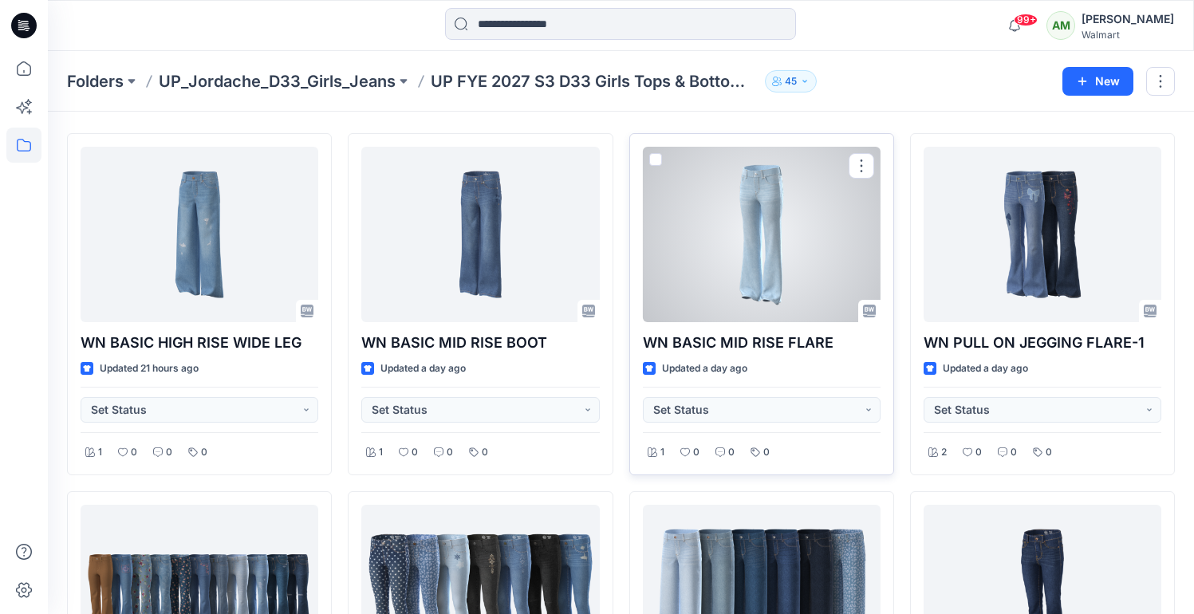
click at [756, 211] on div at bounding box center [762, 235] width 238 height 176
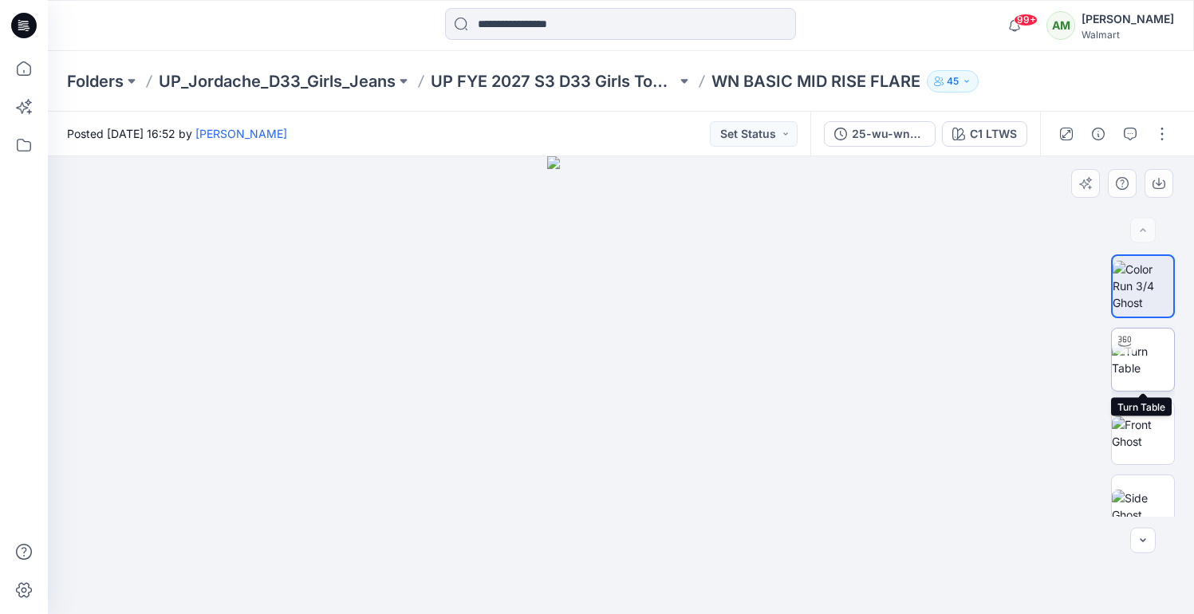
click at [1138, 374] on img at bounding box center [1143, 360] width 62 height 34
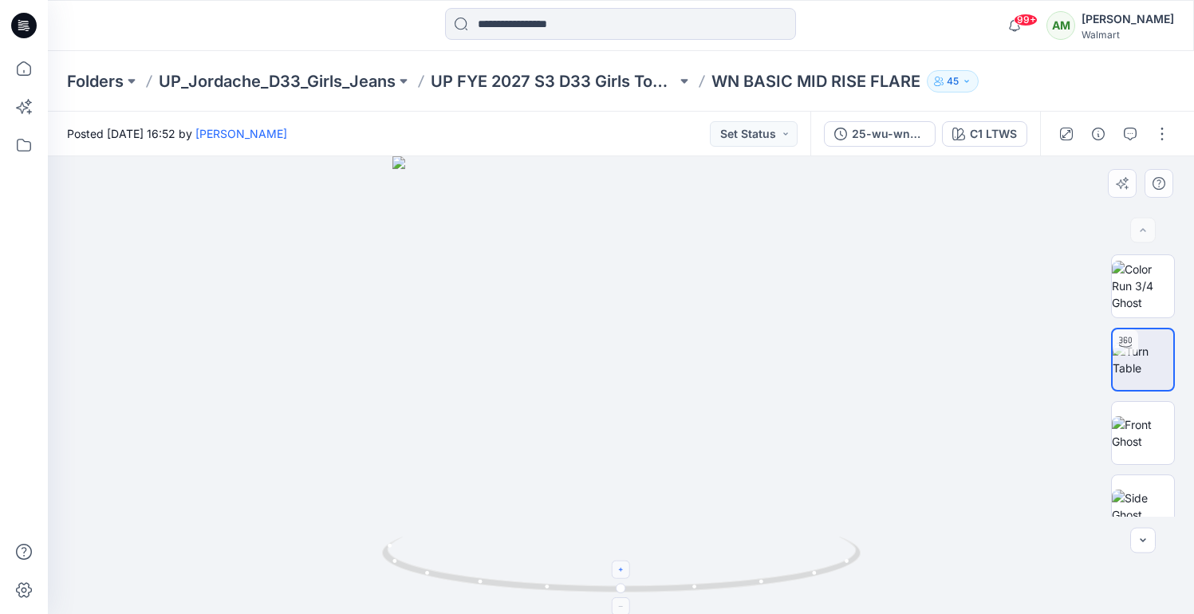
click at [623, 566] on icon at bounding box center [622, 571] width 10 height 10
drag, startPoint x: 677, startPoint y: 540, endPoint x: 655, endPoint y: 336, distance: 205.4
click at [655, 336] on div at bounding box center [621, 385] width 1147 height 458
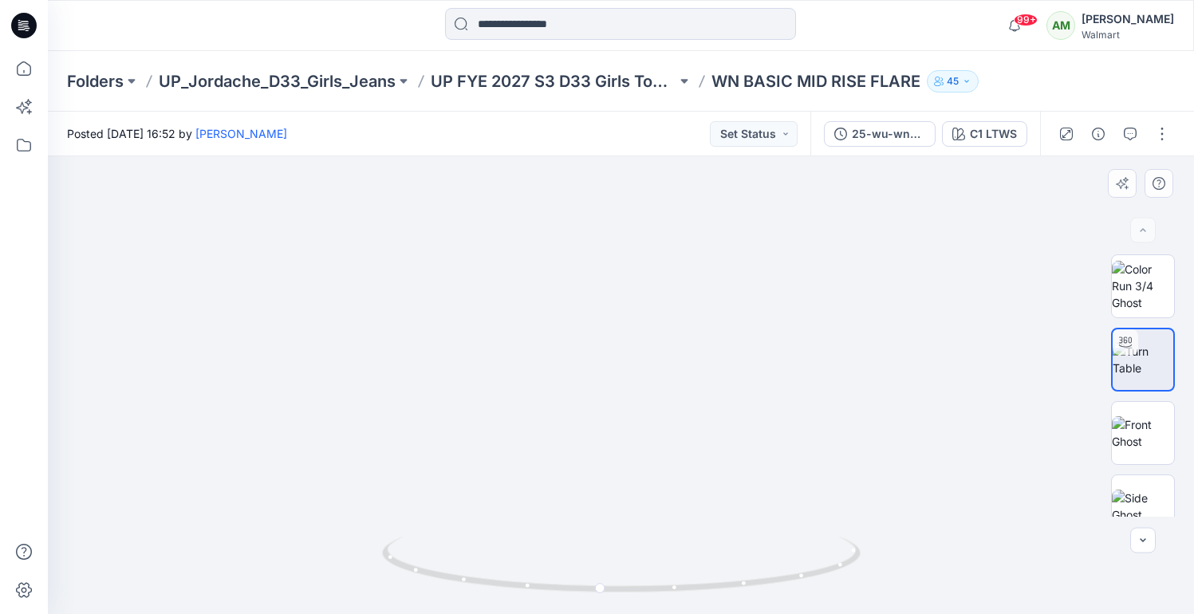
drag, startPoint x: 640, startPoint y: 419, endPoint x: 641, endPoint y: 220, distance: 198.7
click at [641, 220] on img at bounding box center [621, 214] width 802 height 802
click at [600, 568] on icon at bounding box center [600, 570] width 4 height 4
drag, startPoint x: 731, startPoint y: 524, endPoint x: 731, endPoint y: 509, distance: 15.2
click at [731, 509] on img at bounding box center [620, 184] width 859 height 859
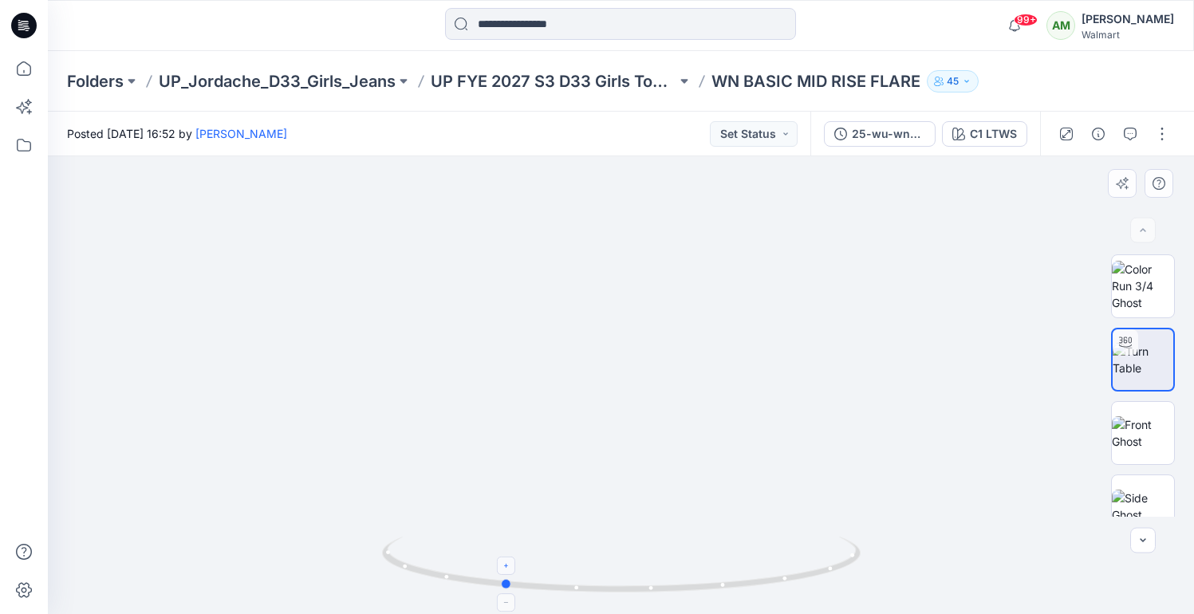
drag, startPoint x: 612, startPoint y: 590, endPoint x: 515, endPoint y: 578, distance: 98.2
click at [515, 578] on icon at bounding box center [623, 567] width 483 height 60
drag, startPoint x: 531, startPoint y: 588, endPoint x: 430, endPoint y: 578, distance: 101.8
click at [430, 578] on icon at bounding box center [623, 567] width 483 height 60
